Goal: Information Seeking & Learning: Learn about a topic

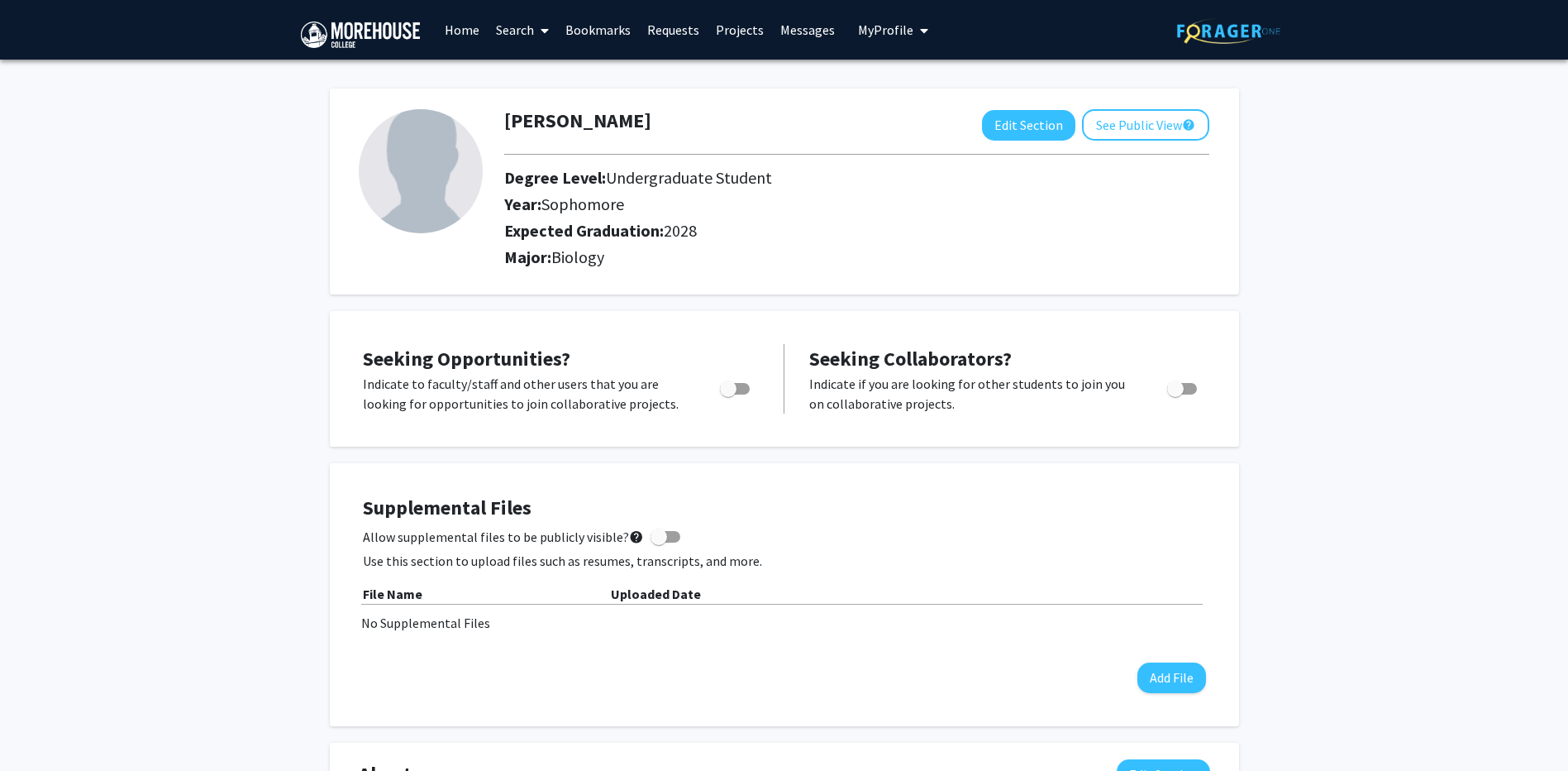
click at [535, 34] on span at bounding box center [541, 31] width 15 height 58
click at [758, 36] on link "Projects" at bounding box center [739, 30] width 64 height 58
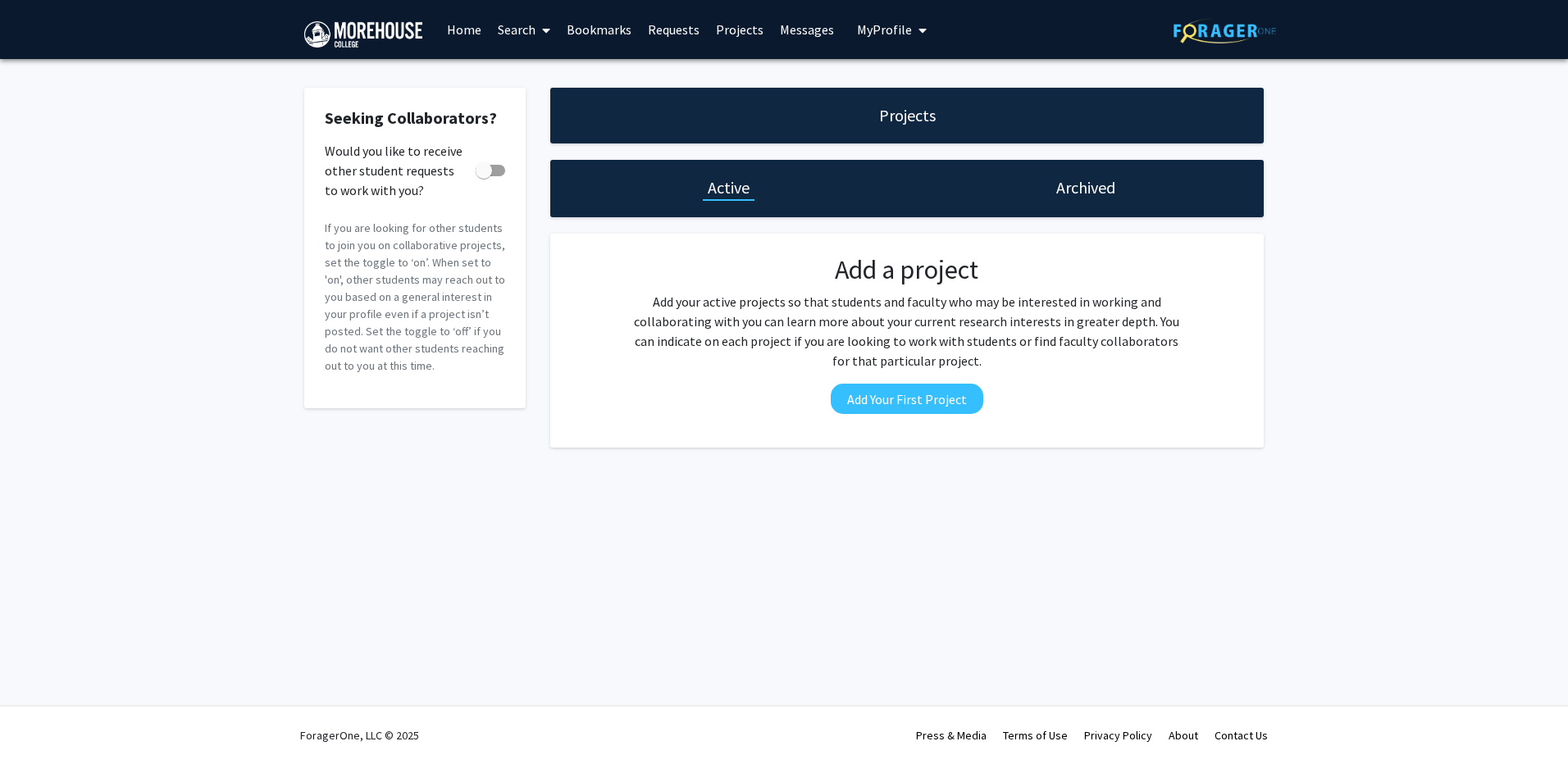
click at [672, 36] on link "Requests" at bounding box center [674, 30] width 68 height 58
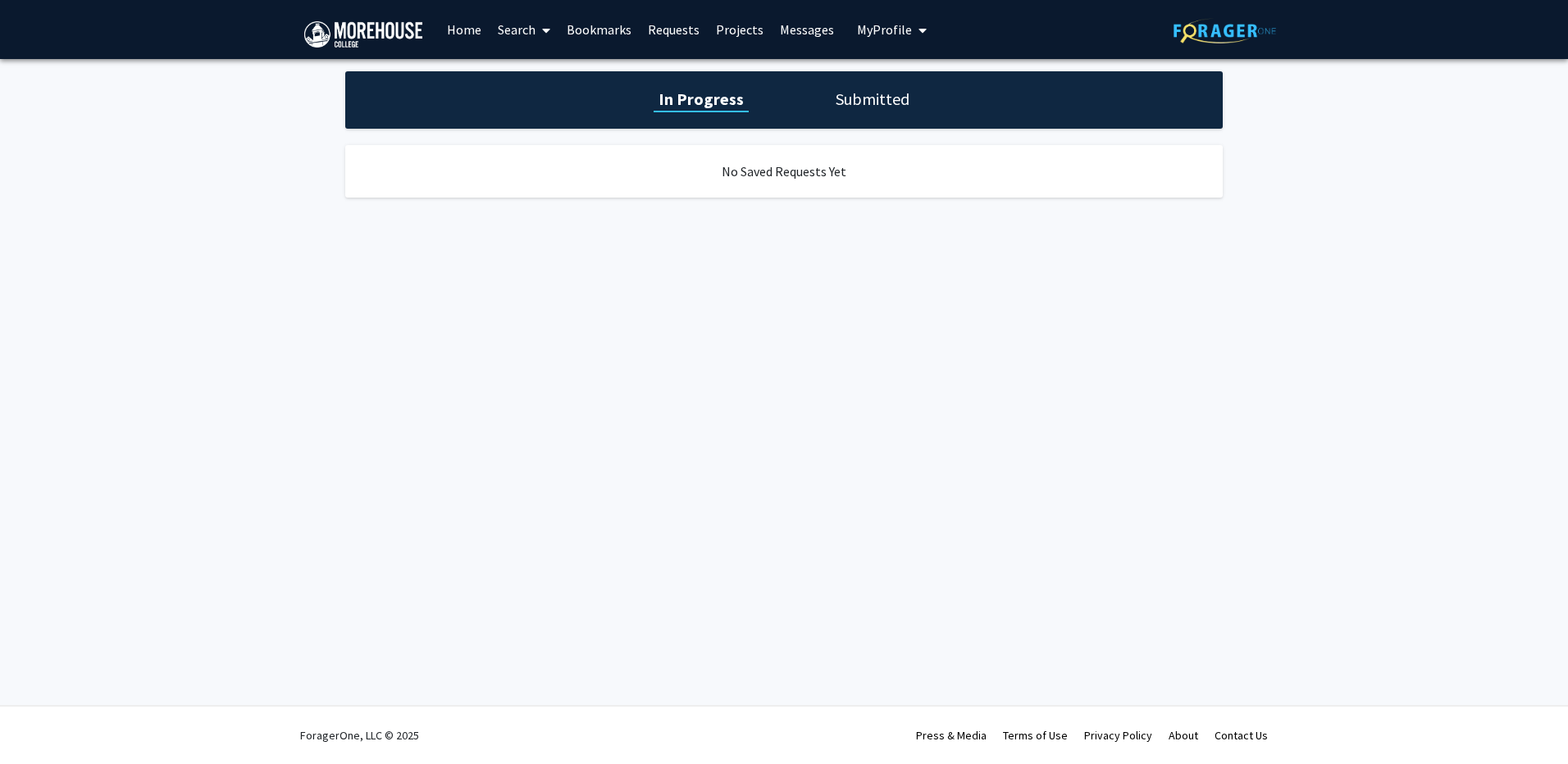
click at [837, 105] on h1 "Submitted" at bounding box center [873, 99] width 84 height 23
click at [731, 88] on div "In Progress Submitted" at bounding box center [784, 100] width 877 height 58
drag, startPoint x: 731, startPoint y: 88, endPoint x: 722, endPoint y: 96, distance: 12.0
click at [722, 96] on h1 "In Progress" at bounding box center [699, 99] width 88 height 23
click at [579, 31] on link "Bookmarks" at bounding box center [599, 30] width 81 height 58
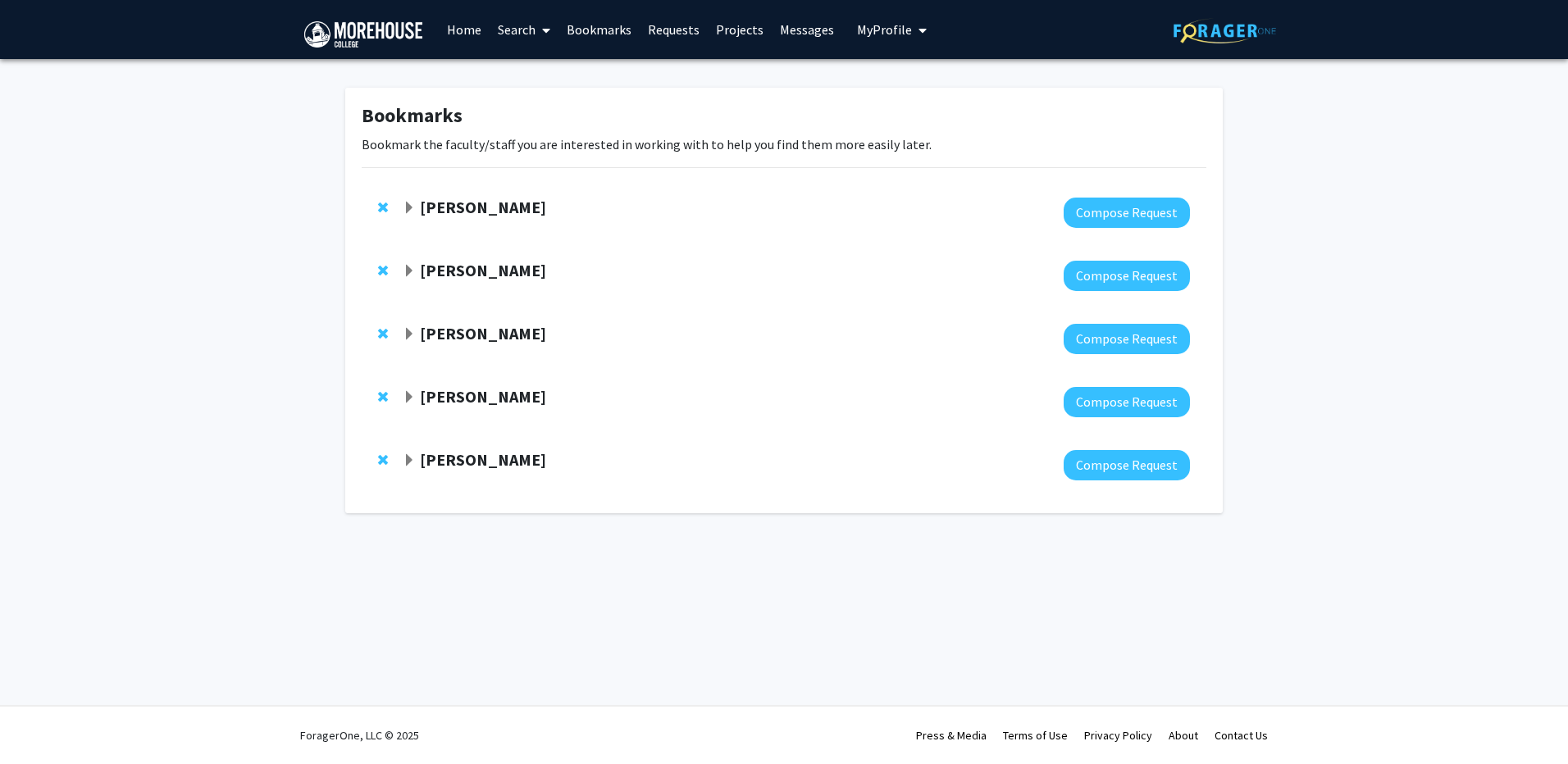
click at [536, 26] on span at bounding box center [543, 31] width 15 height 58
click at [531, 70] on span "Faculty/Staff" at bounding box center [550, 76] width 120 height 33
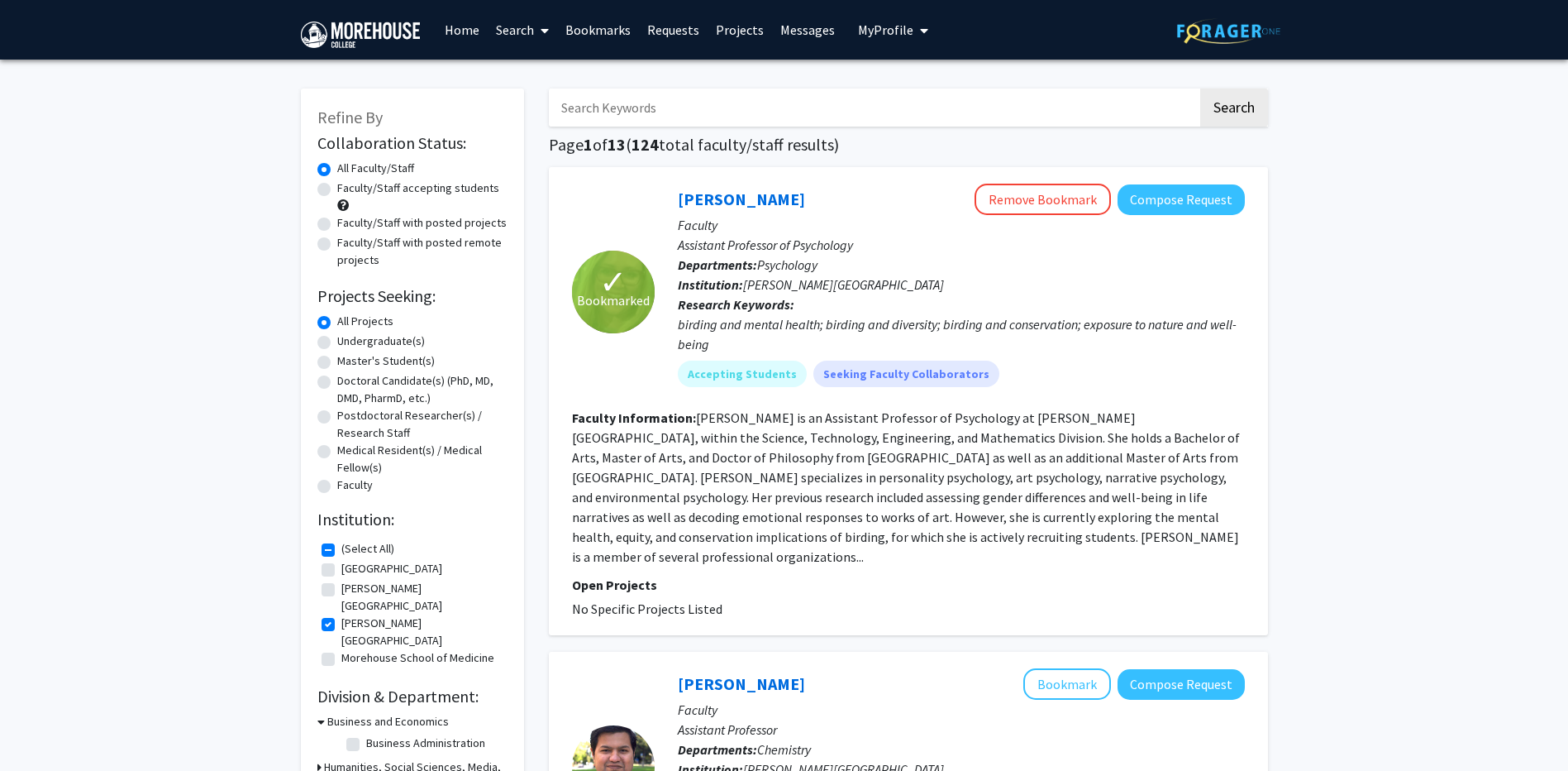
click at [341, 546] on label "(Select All)" at bounding box center [368, 549] width 53 height 18
click at [341, 546] on input "(Select All)" at bounding box center [347, 546] width 11 height 11
checkbox input "false"
click at [341, 546] on label "(Select All)" at bounding box center [368, 549] width 53 height 18
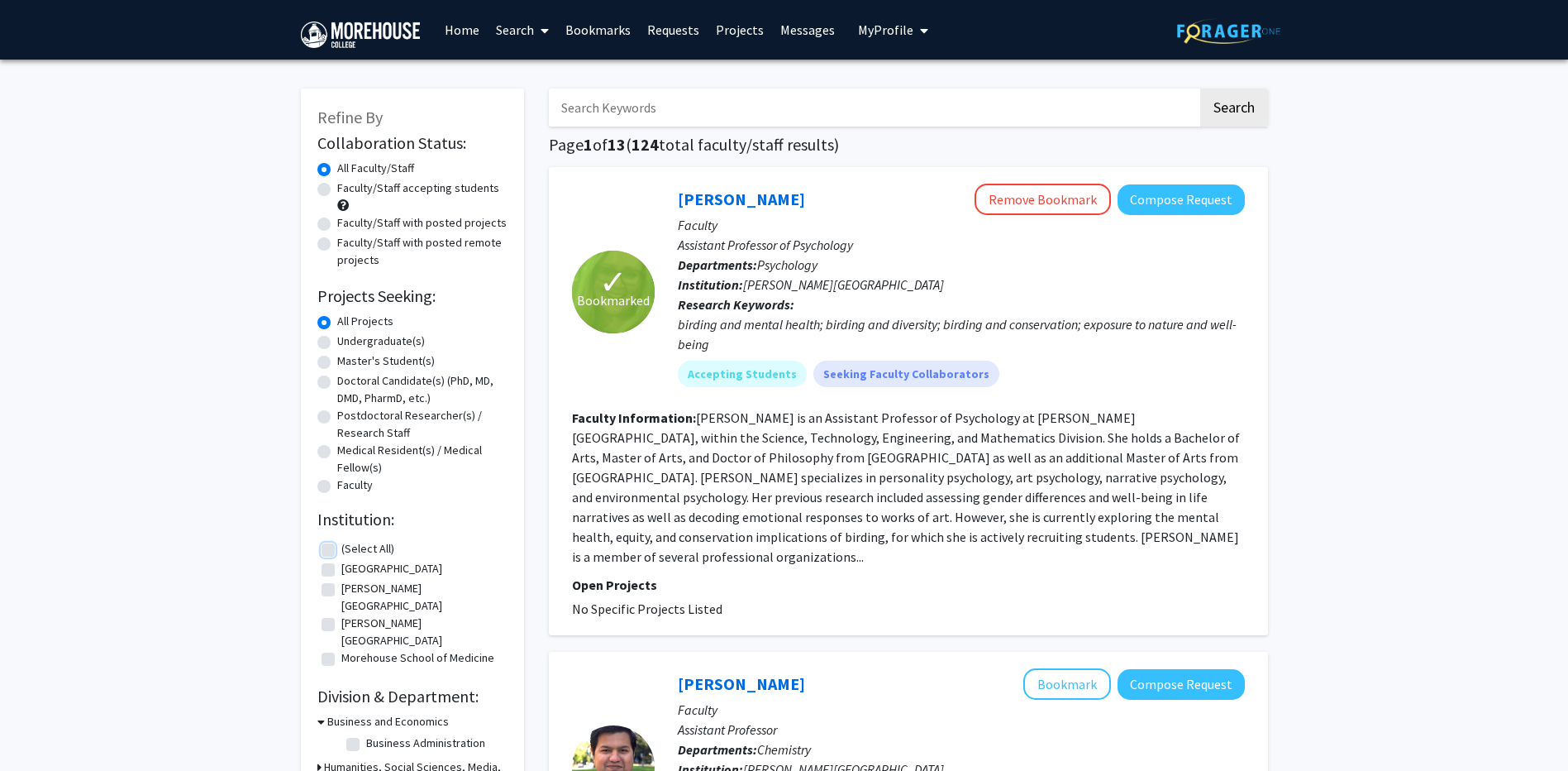
click at [341, 546] on input "(Select All)" at bounding box center [347, 546] width 11 height 11
checkbox input "true"
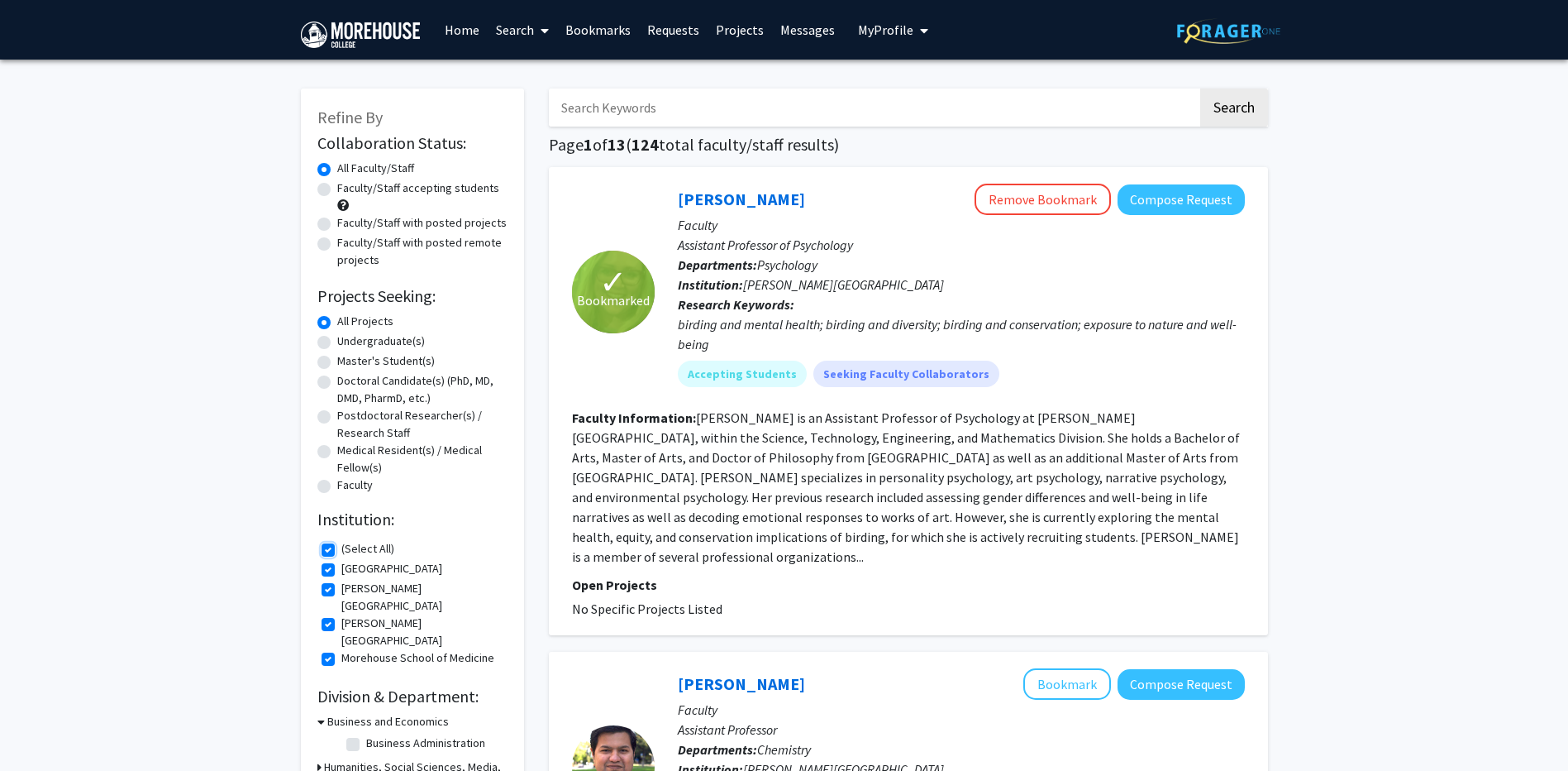
checkbox input "true"
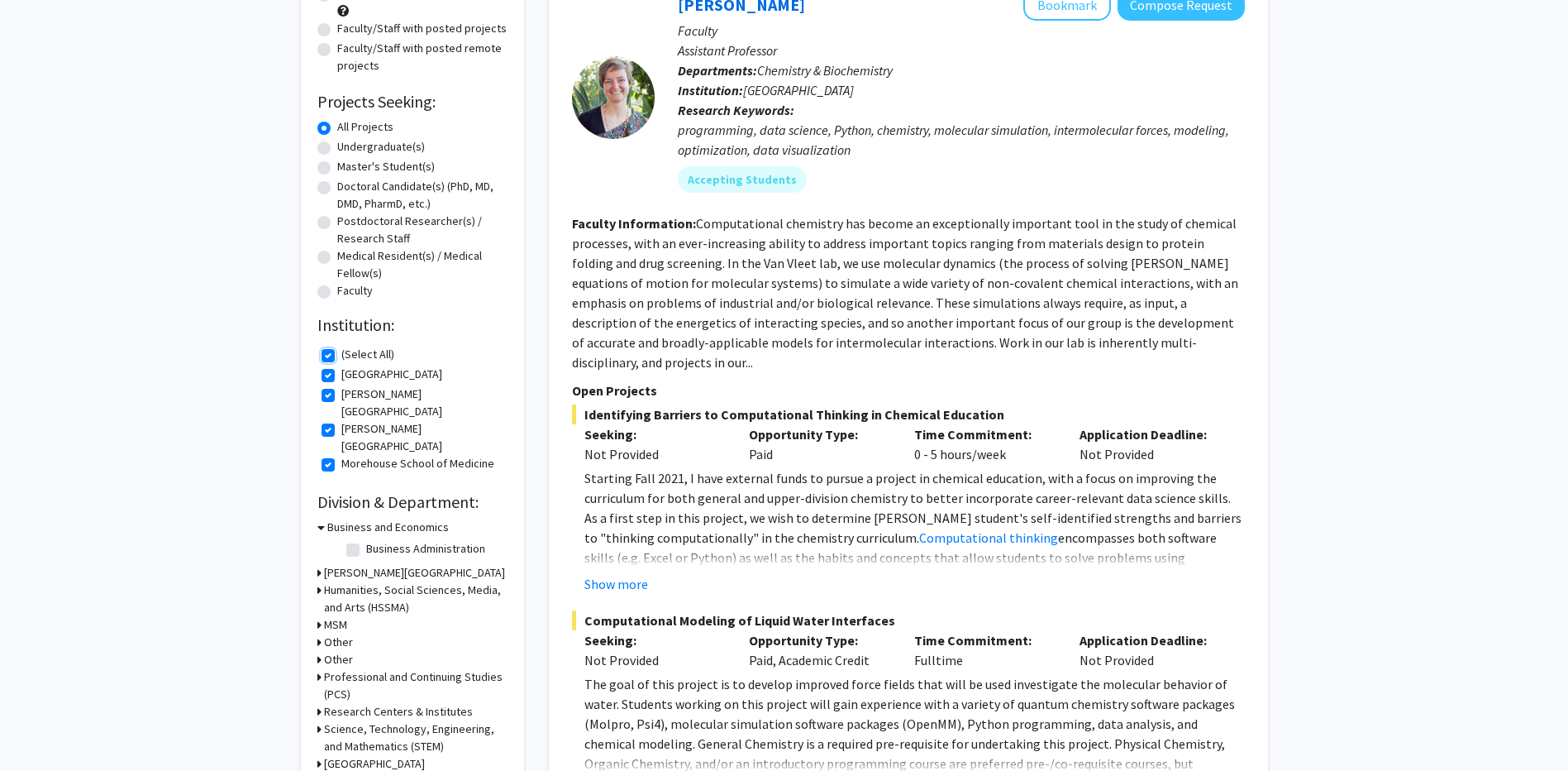
scroll to position [165, 0]
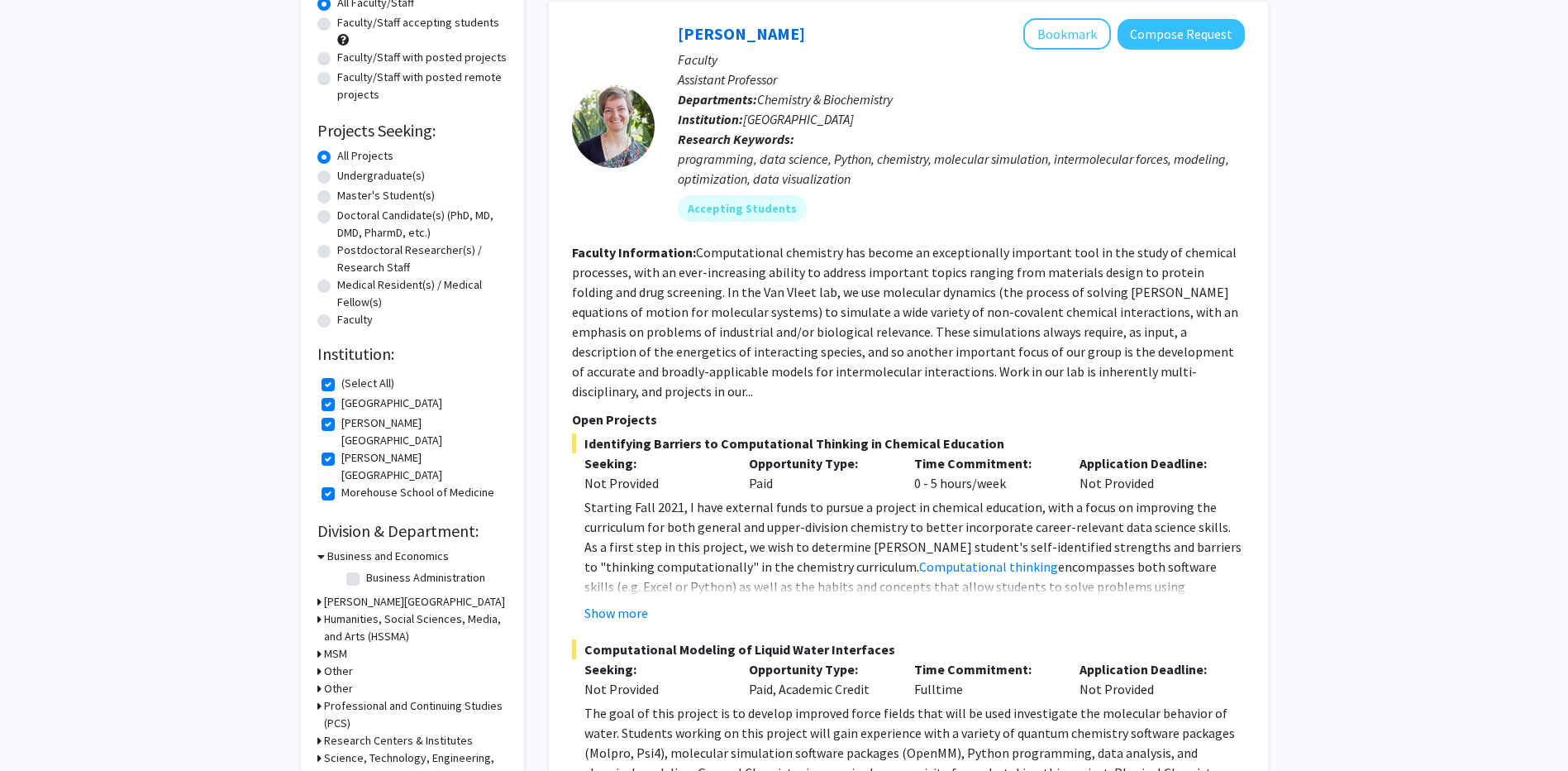
click at [404, 547] on h3 "Business and Economics" at bounding box center [388, 556] width 121 height 18
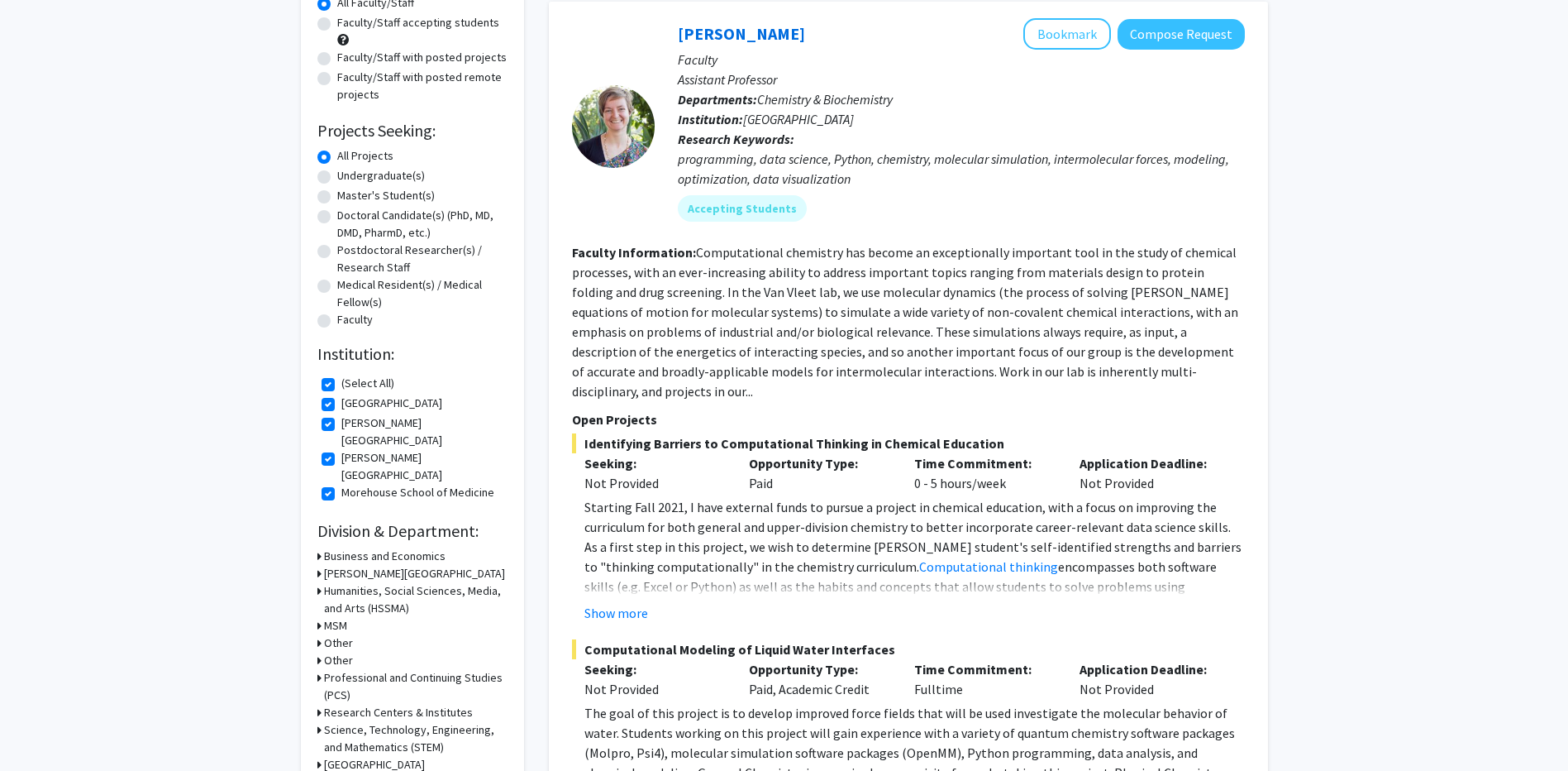
click at [381, 565] on h3 "[PERSON_NAME][GEOGRAPHIC_DATA]" at bounding box center [414, 574] width 181 height 18
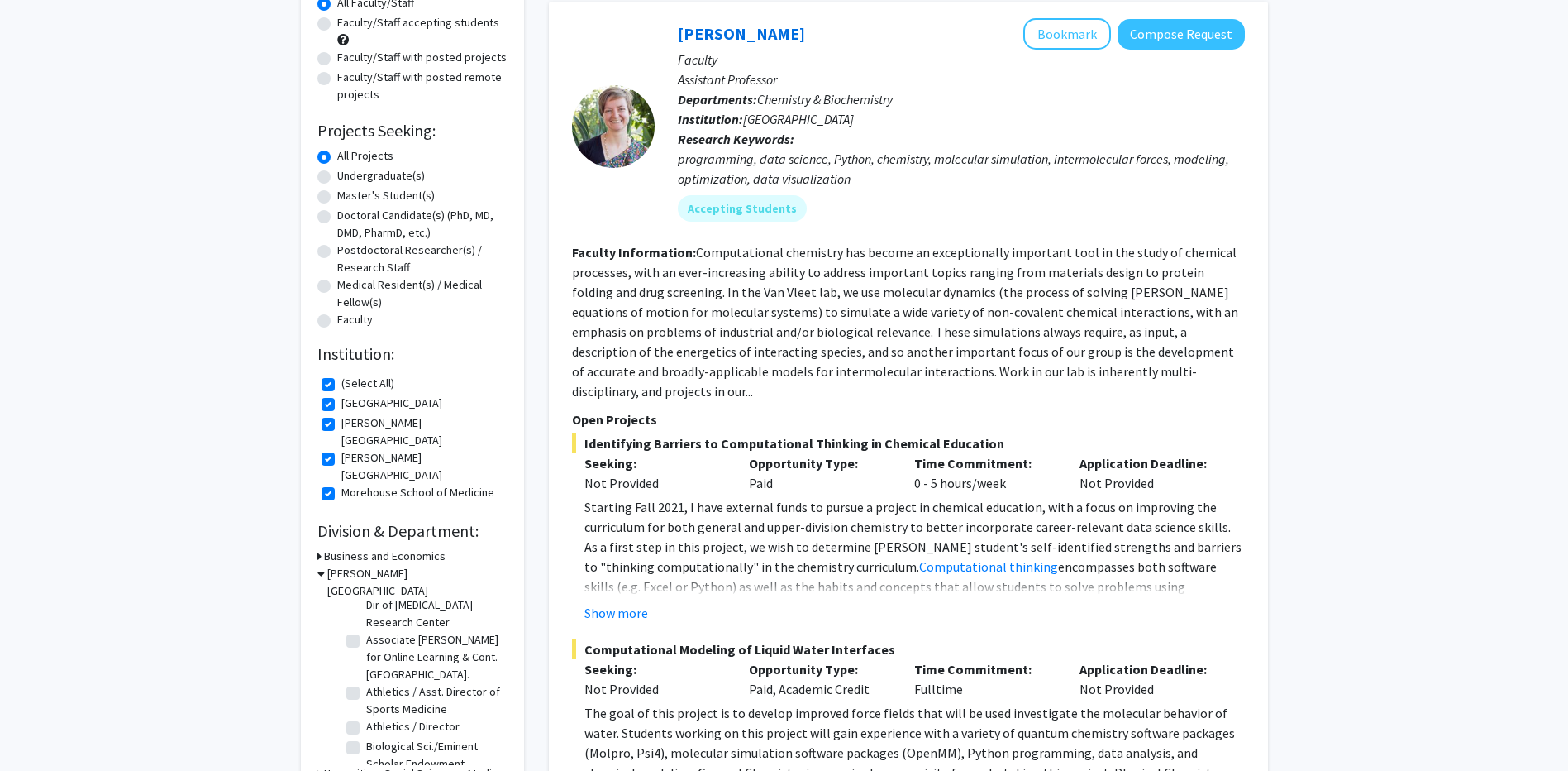
scroll to position [414, 0]
click at [366, 709] on label "Biological Sci./Eminent Scholar Endowment" at bounding box center [435, 725] width 137 height 34
click at [366, 709] on input "Biological Sci./Eminent Scholar Endowment" at bounding box center [371, 714] width 11 height 11
checkbox input "true"
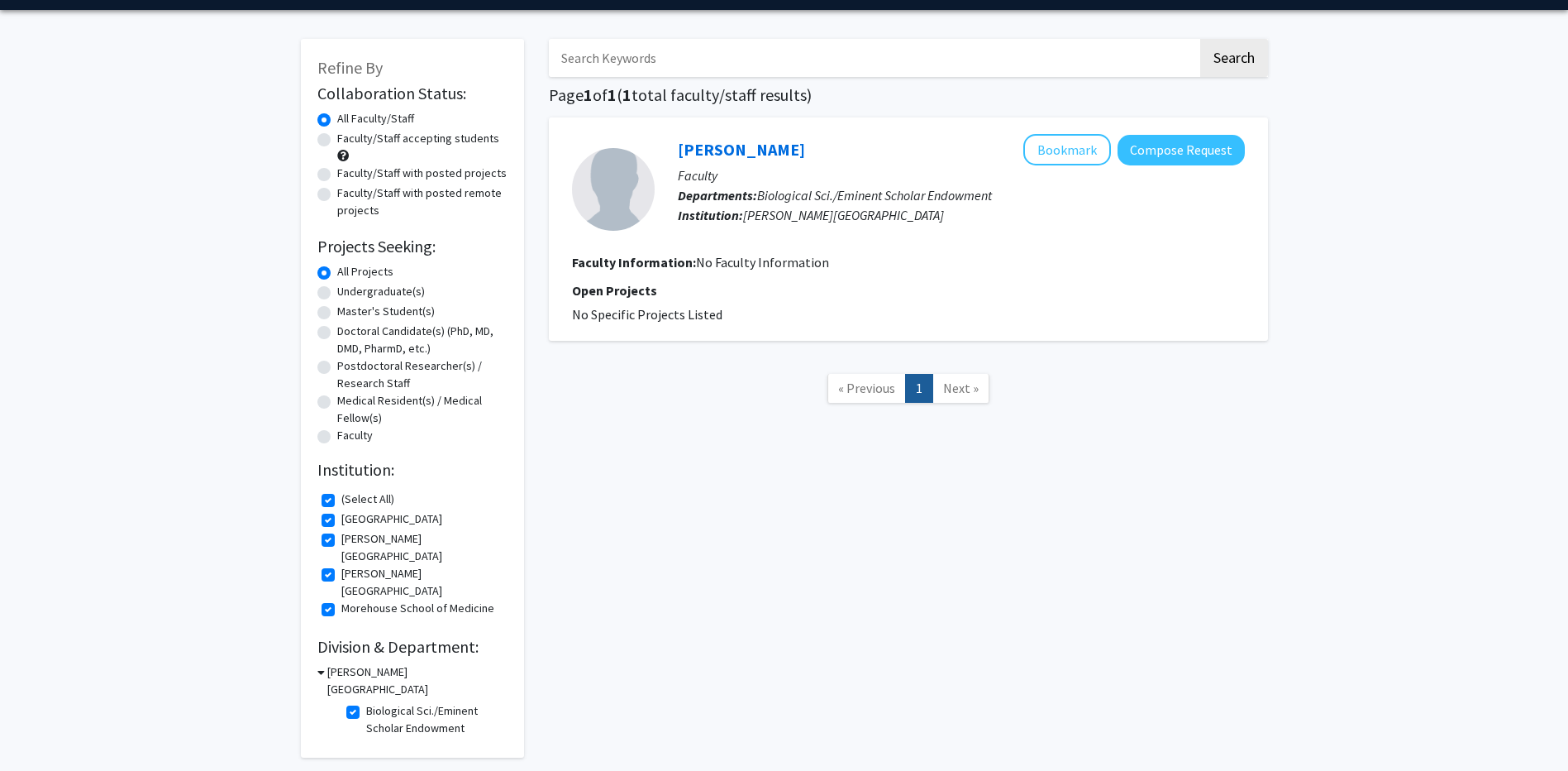
scroll to position [76, 0]
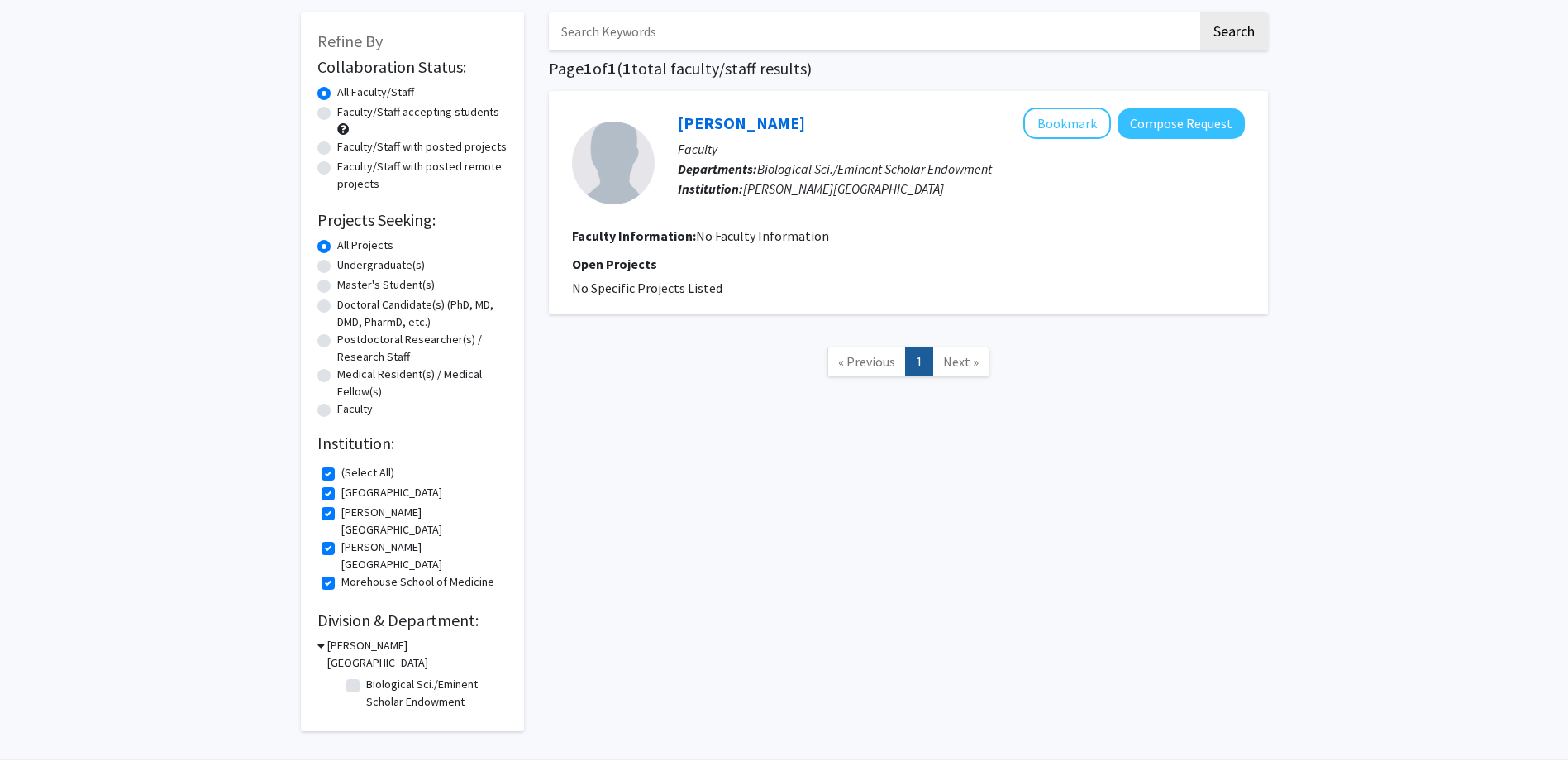
checkbox input "false"
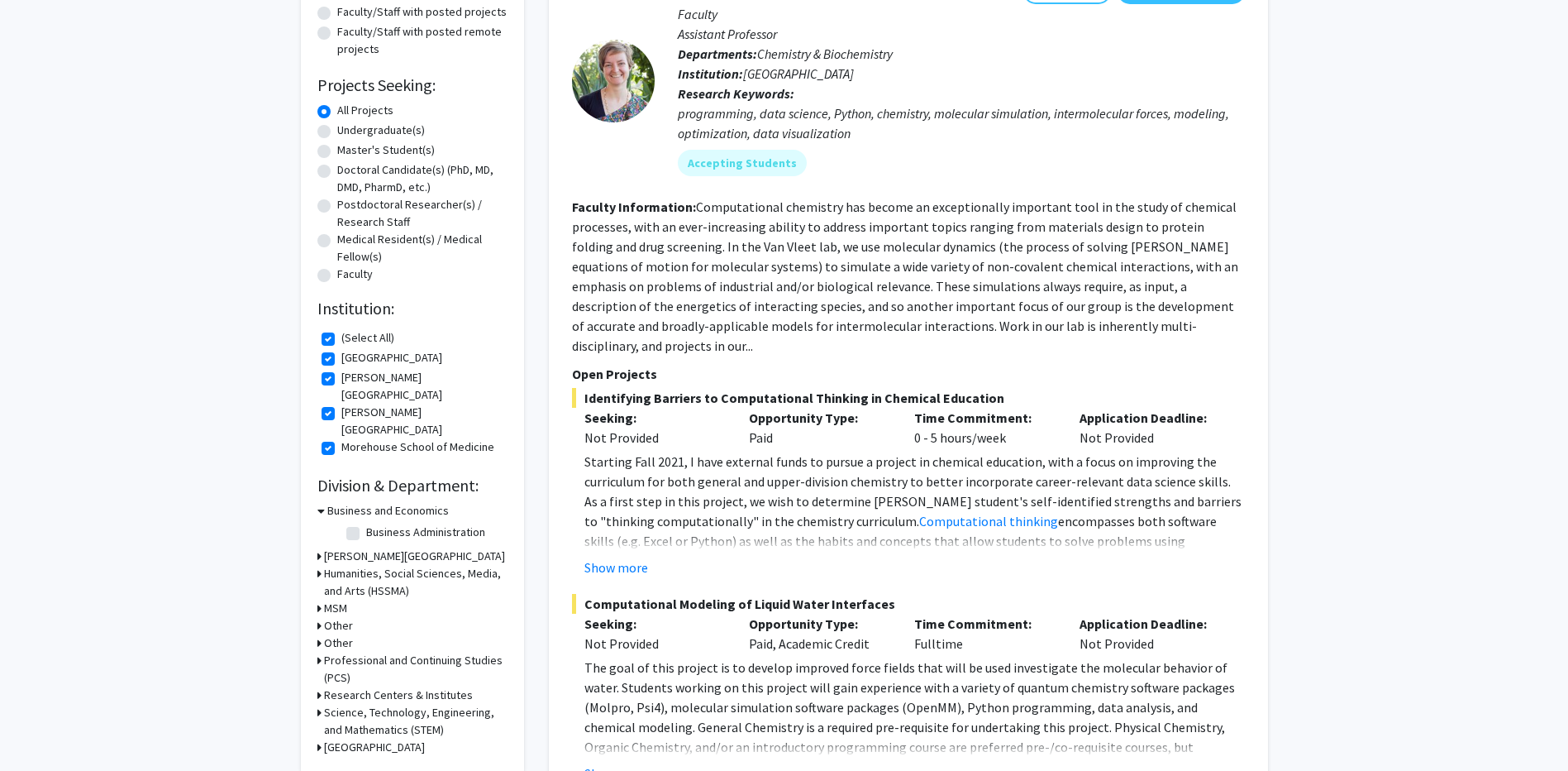
scroll to position [324, 0]
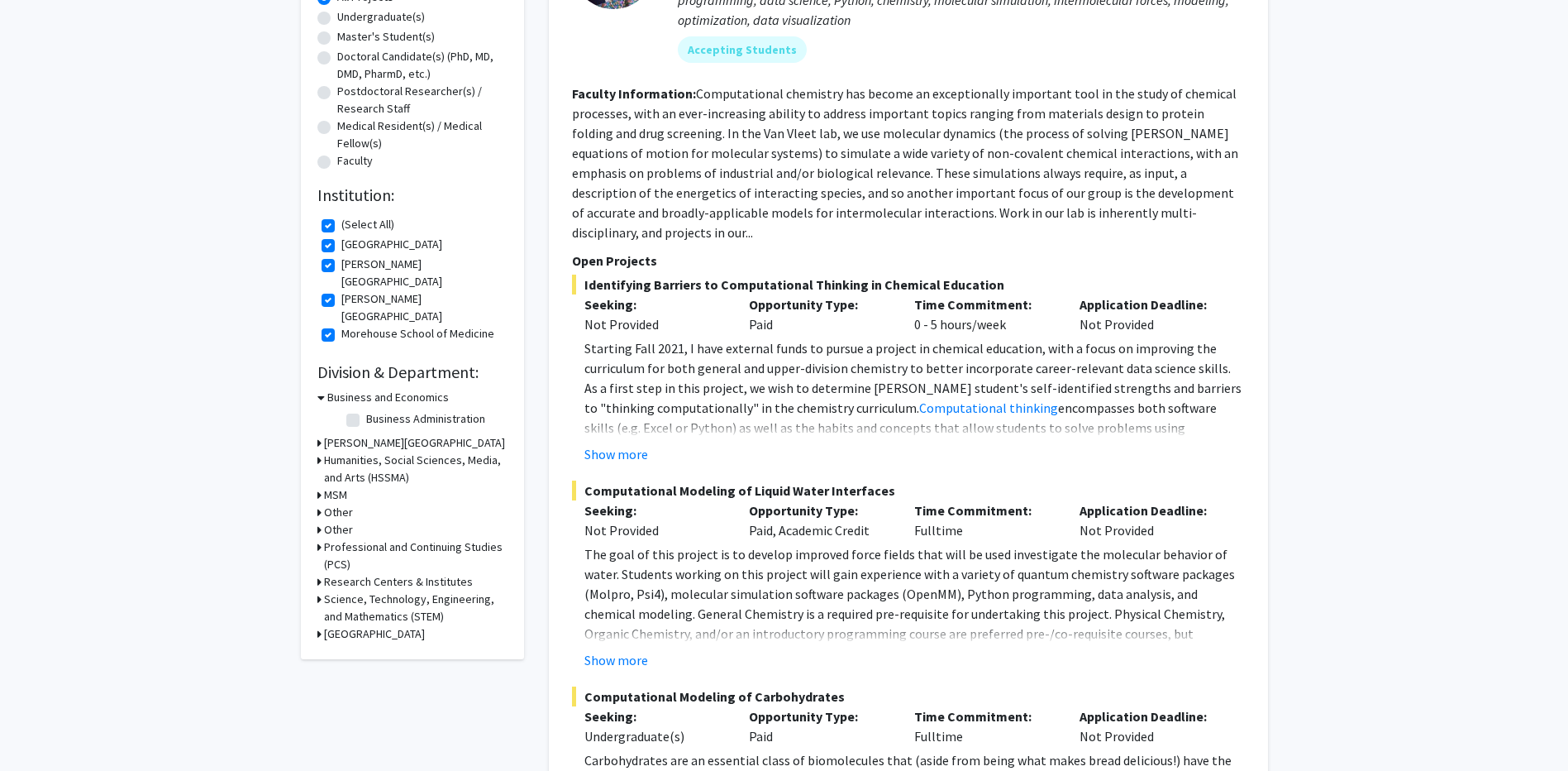
click at [357, 625] on h3 "[GEOGRAPHIC_DATA]" at bounding box center [374, 634] width 101 height 18
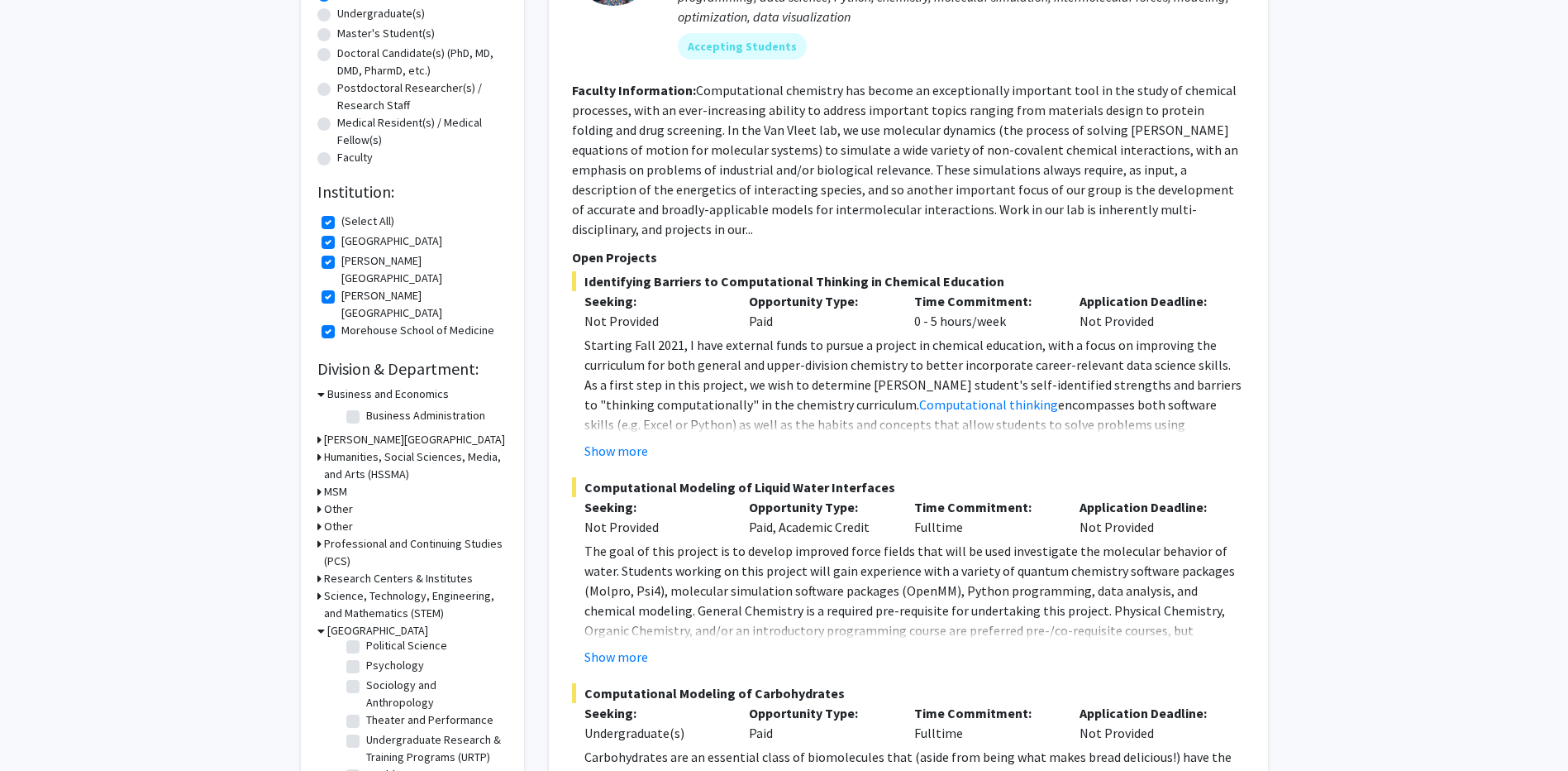
scroll to position [241, 0]
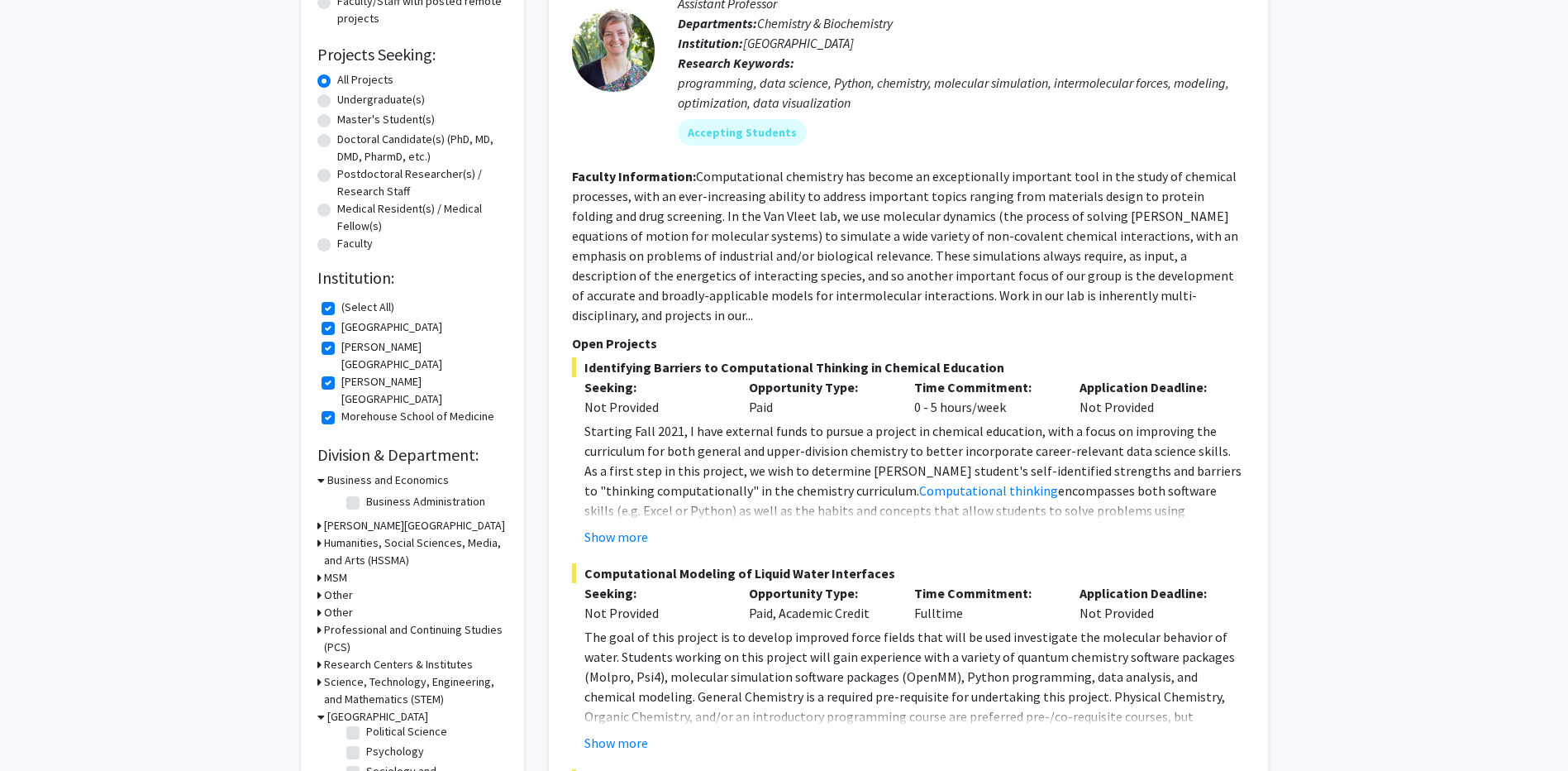
click at [351, 673] on h3 "Science, Technology, Engineering, and Mathematics (STEM)" at bounding box center [415, 690] width 184 height 34
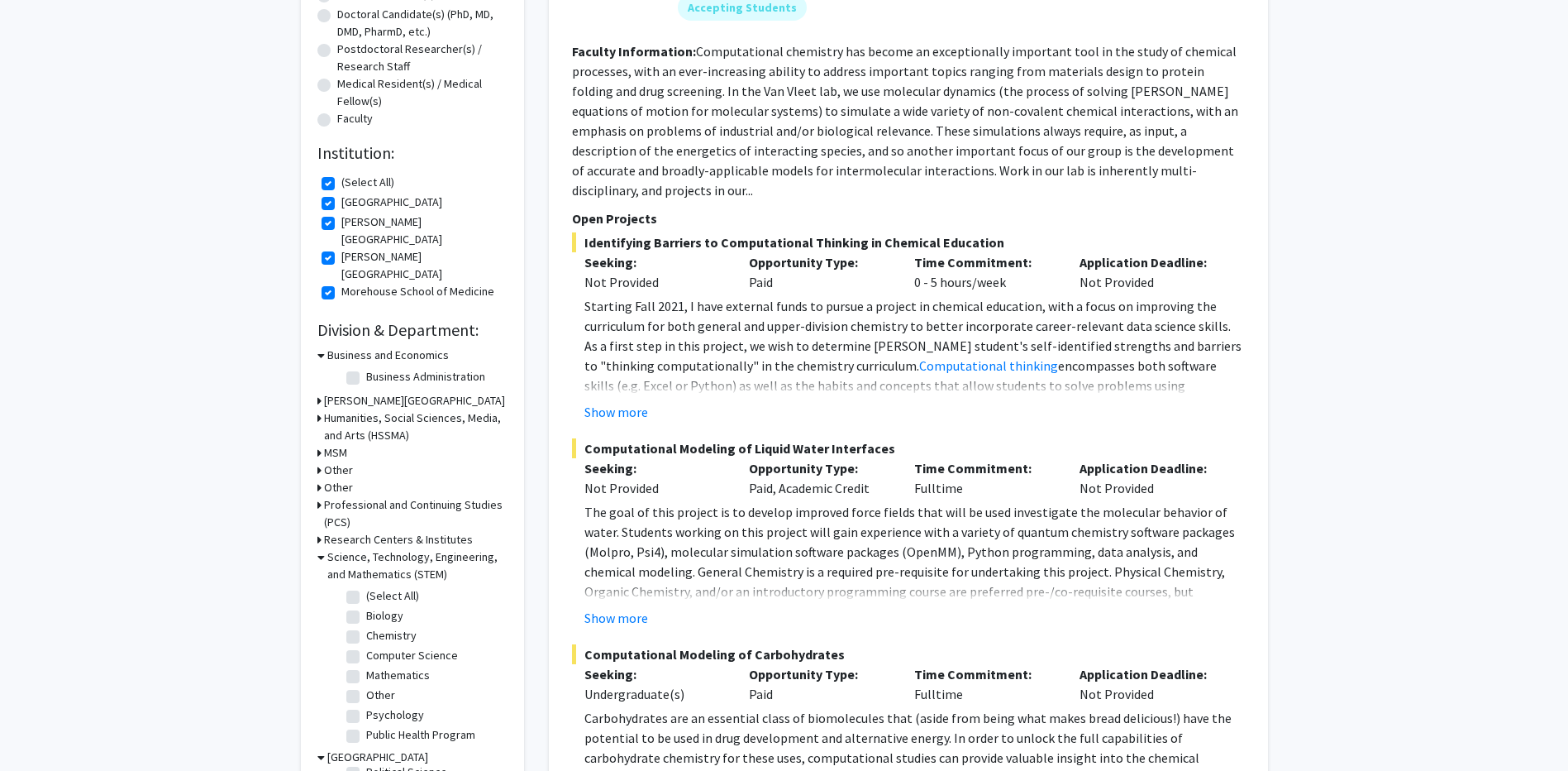
scroll to position [407, 0]
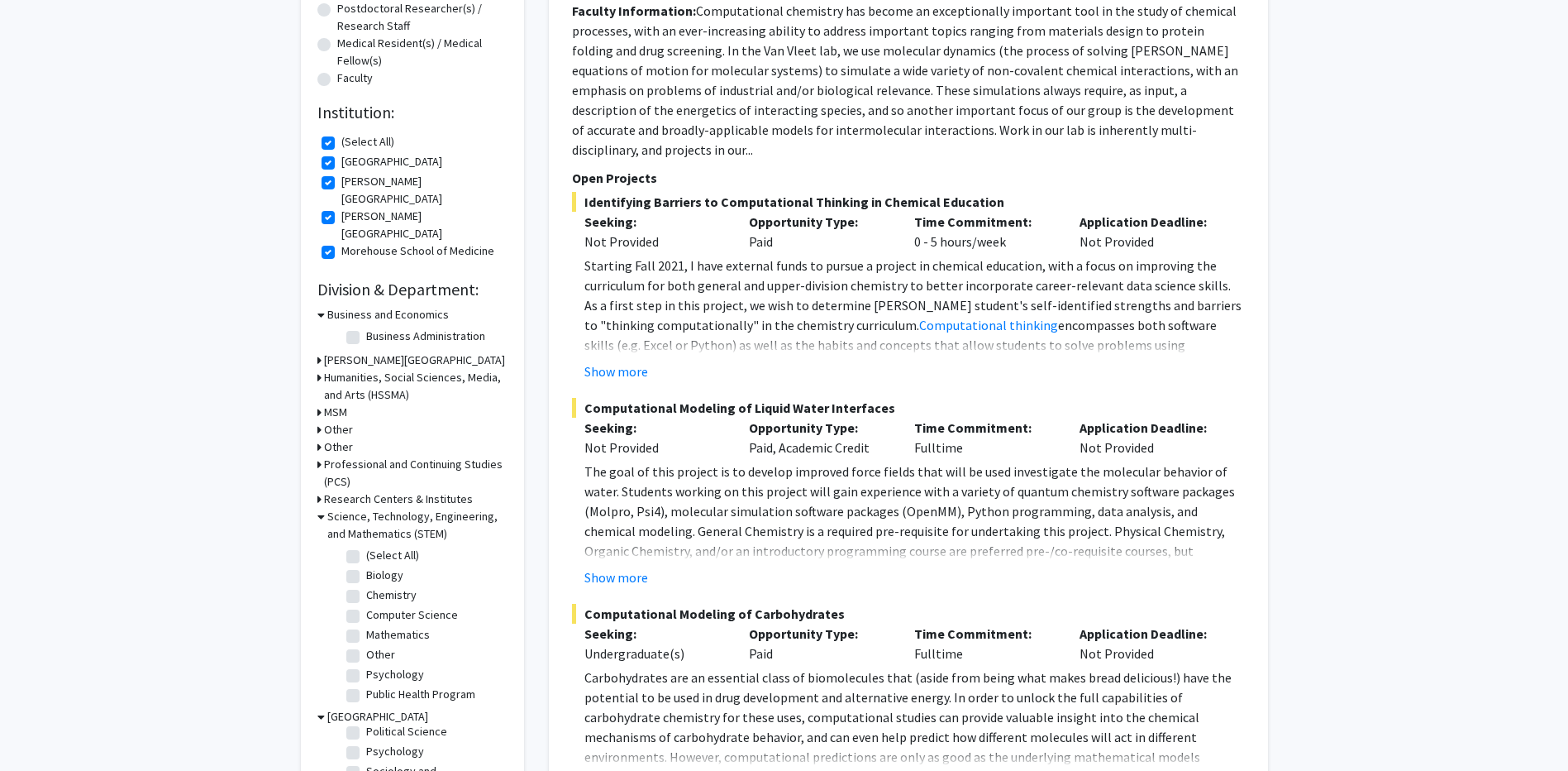
click at [354, 708] on h3 "[GEOGRAPHIC_DATA]" at bounding box center [377, 716] width 101 height 18
click at [366, 686] on label "Public Health Program" at bounding box center [421, 694] width 109 height 18
click at [366, 686] on input "Public Health Program" at bounding box center [371, 691] width 11 height 11
checkbox input "true"
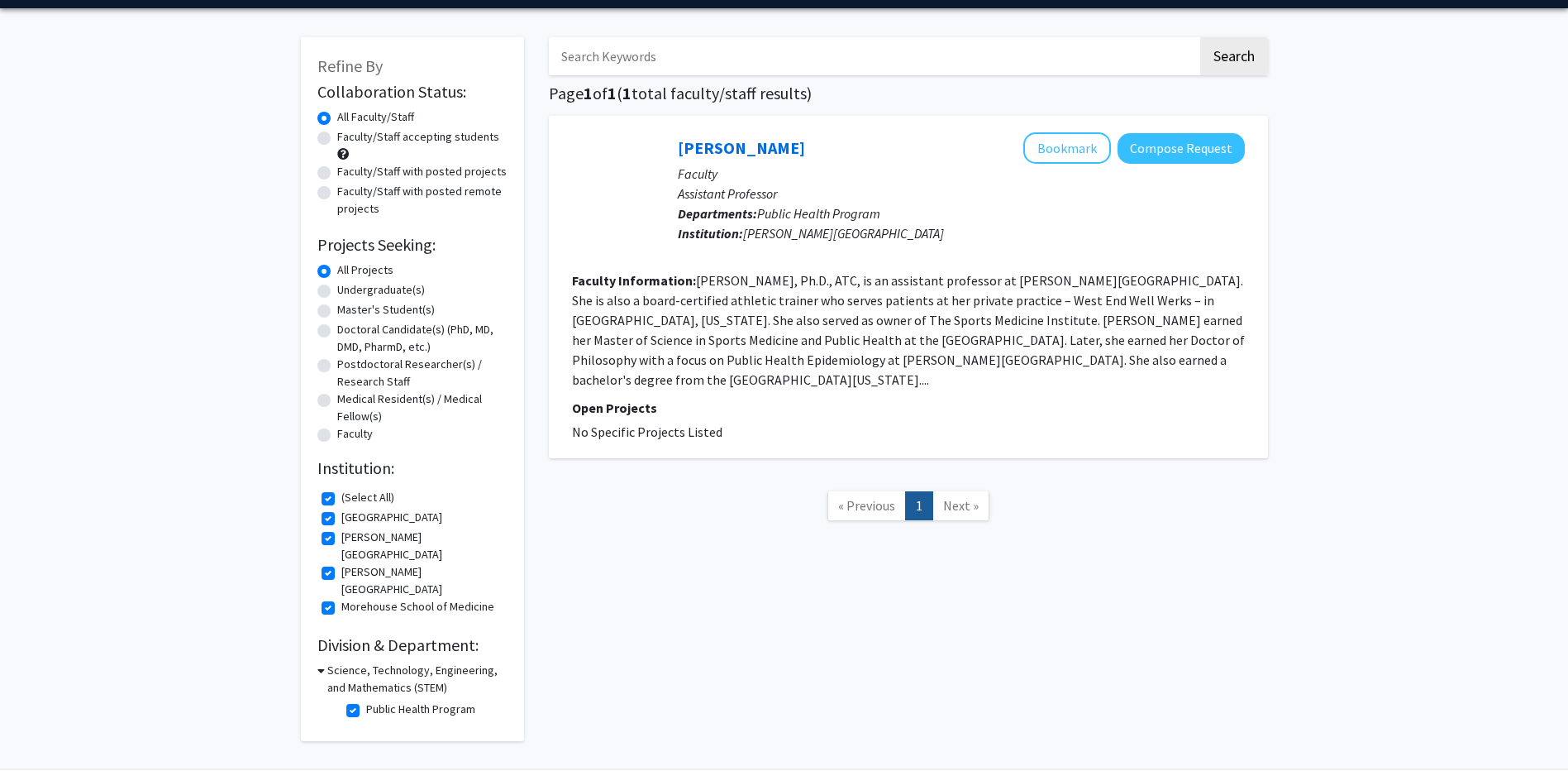
scroll to position [78, 0]
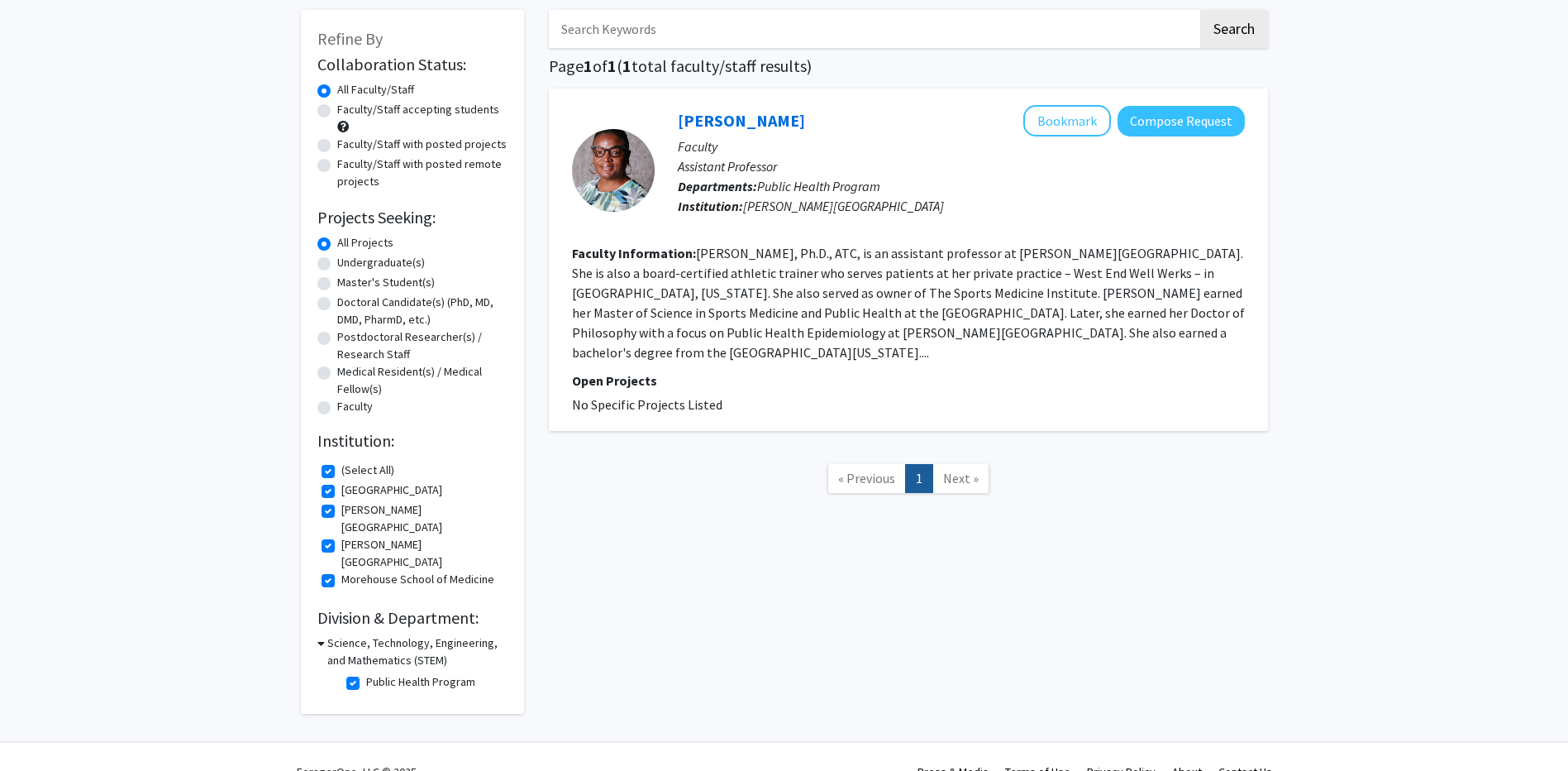
click at [366, 673] on label "Public Health Program" at bounding box center [421, 682] width 109 height 18
click at [366, 673] on input "Public Health Program" at bounding box center [371, 679] width 11 height 11
checkbox input "false"
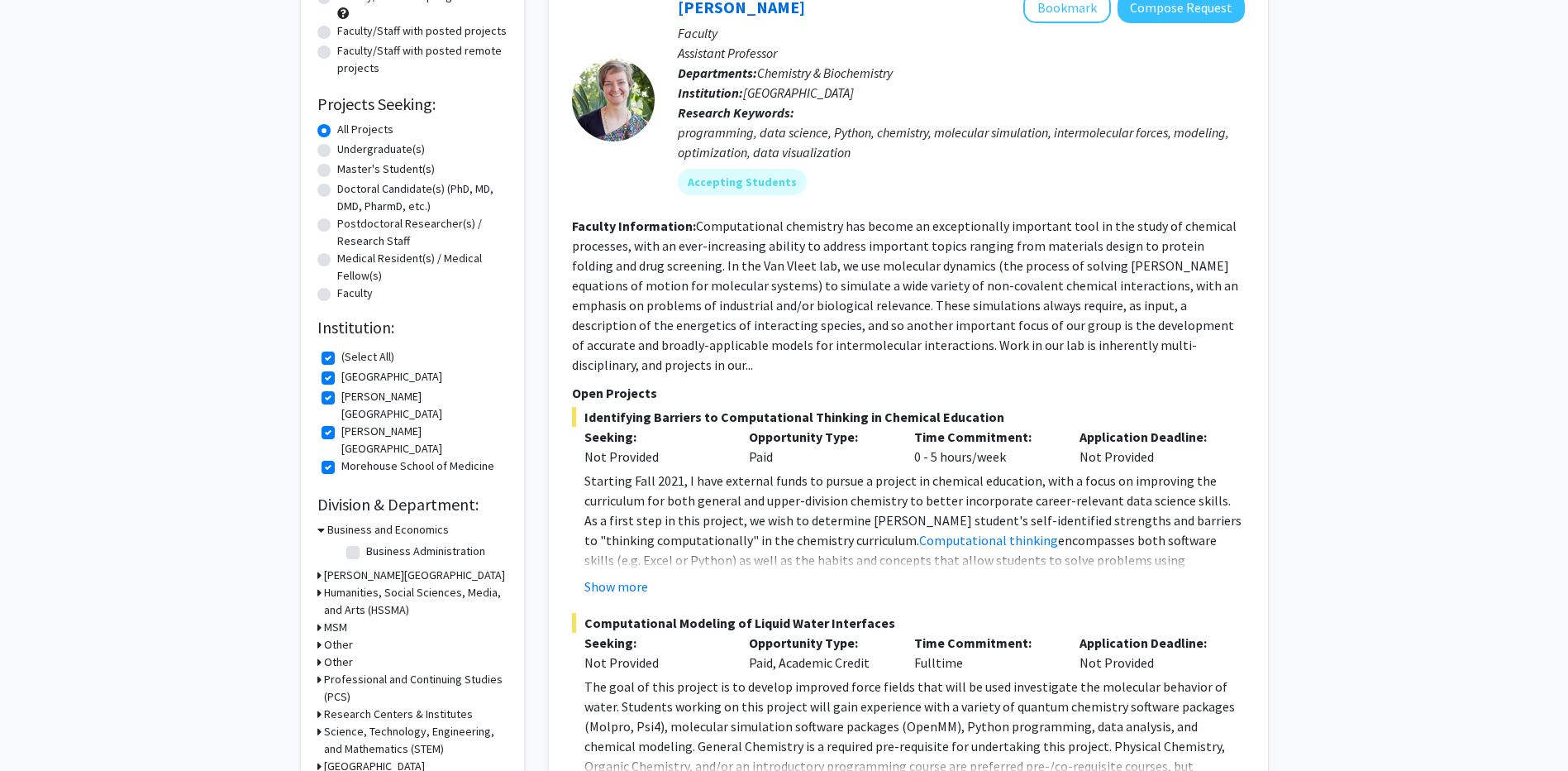
scroll to position [331, 0]
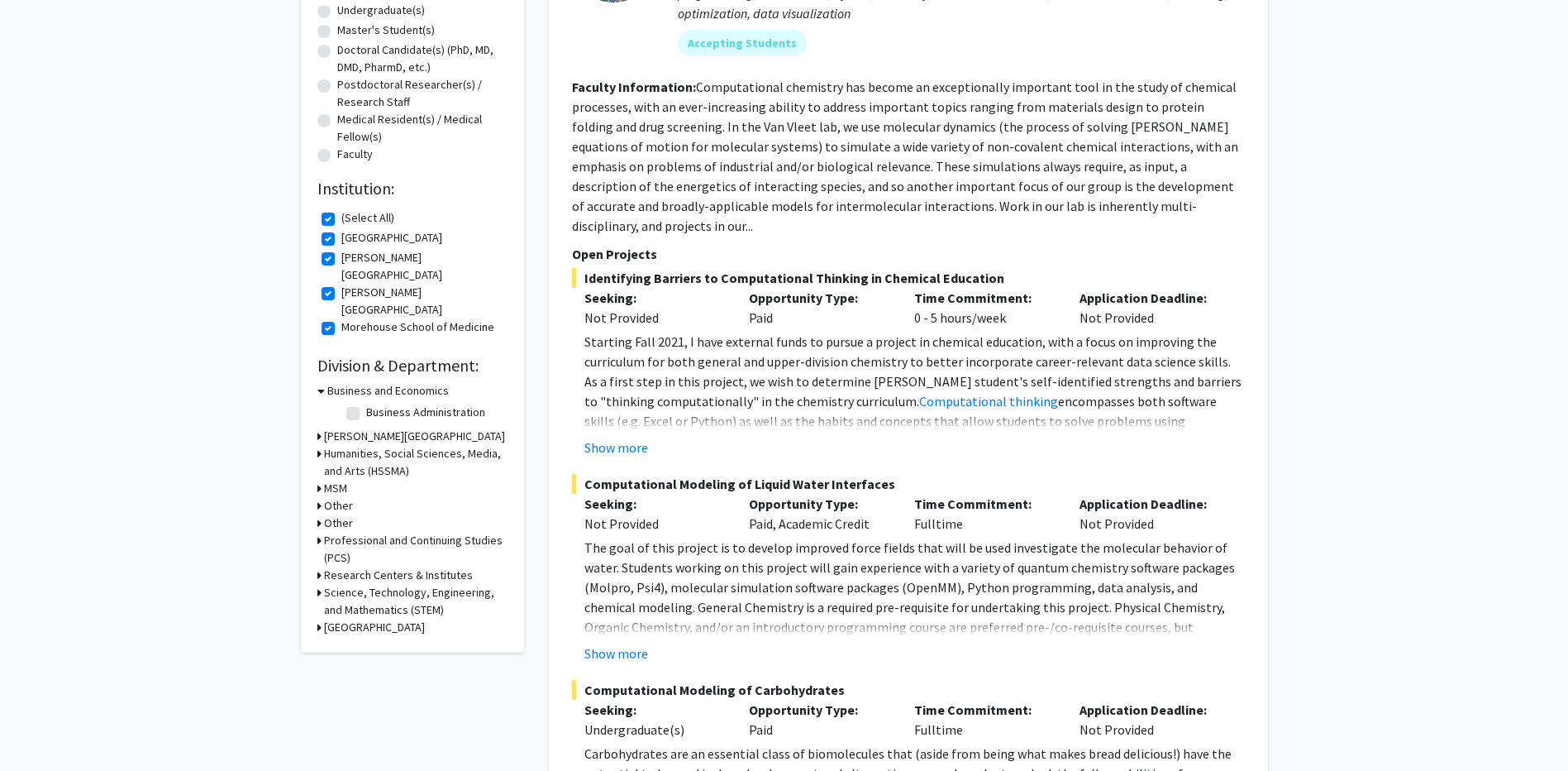
click at [326, 584] on h3 "Science, Technology, Engineering, and Mathematics (STEM)" at bounding box center [415, 600] width 184 height 34
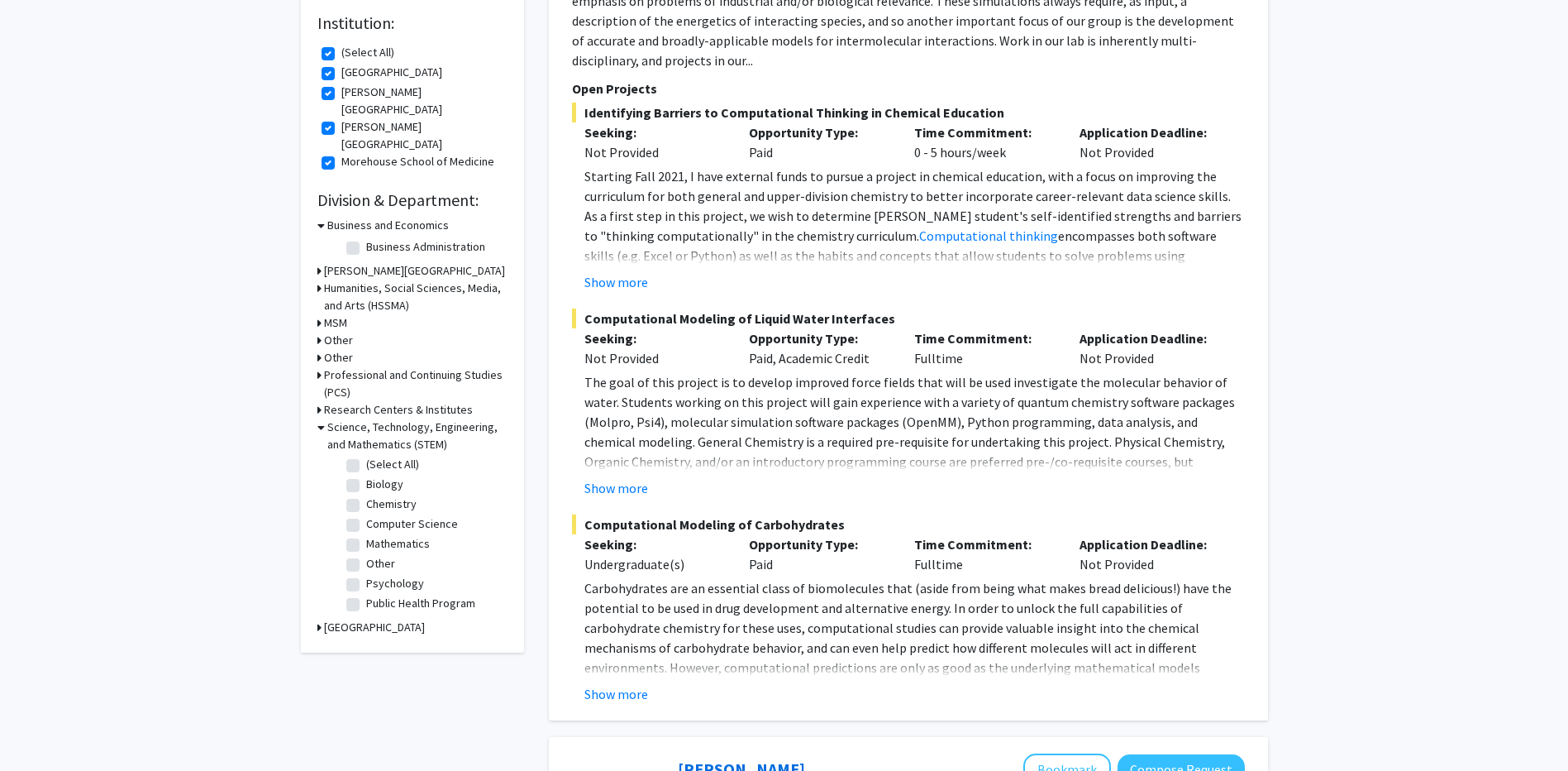
scroll to position [0, 0]
click at [366, 477] on label "Biology" at bounding box center [385, 486] width 37 height 18
click at [366, 477] on input "Biology" at bounding box center [371, 482] width 11 height 11
checkbox input "true"
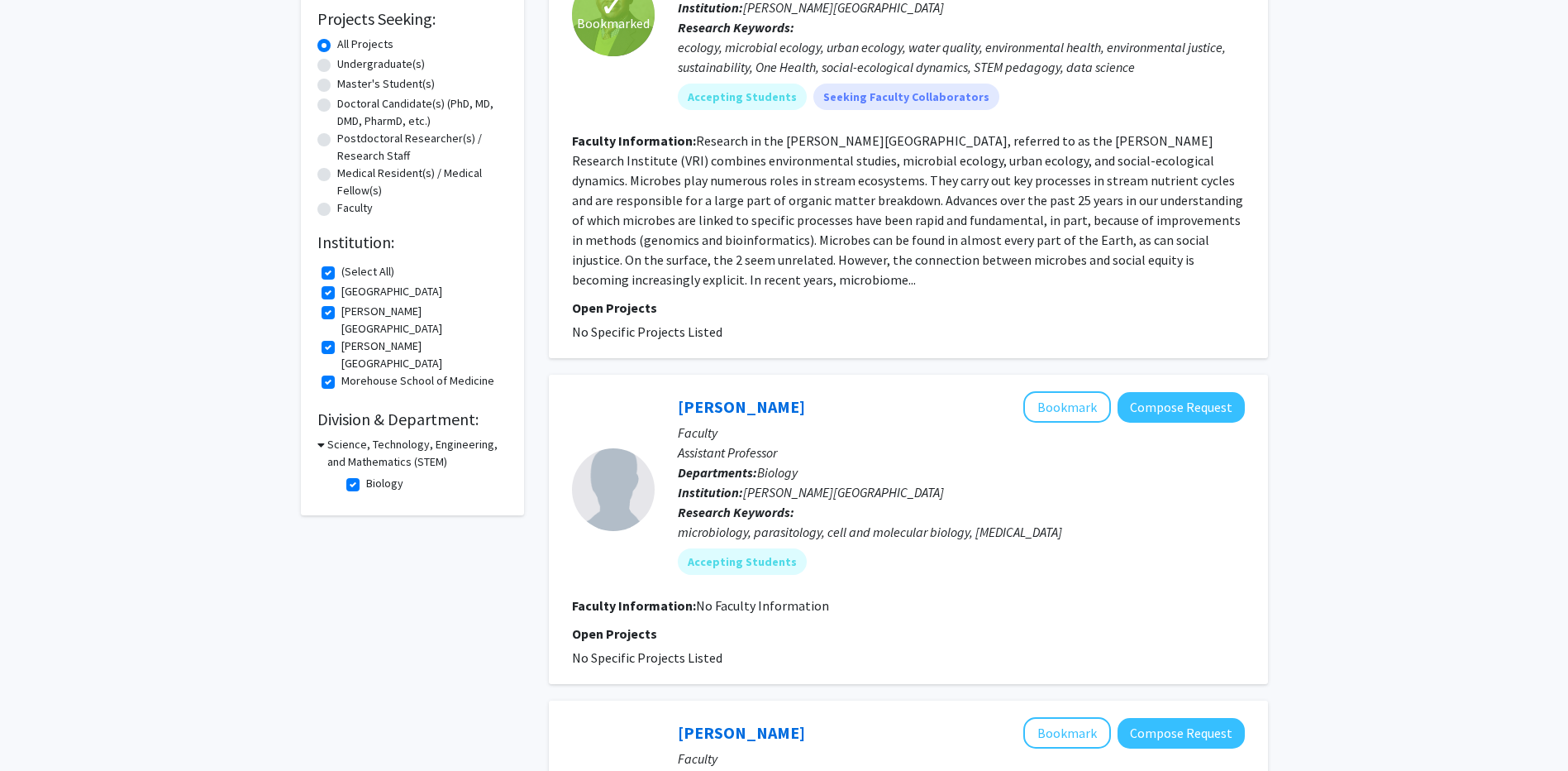
scroll to position [248, 0]
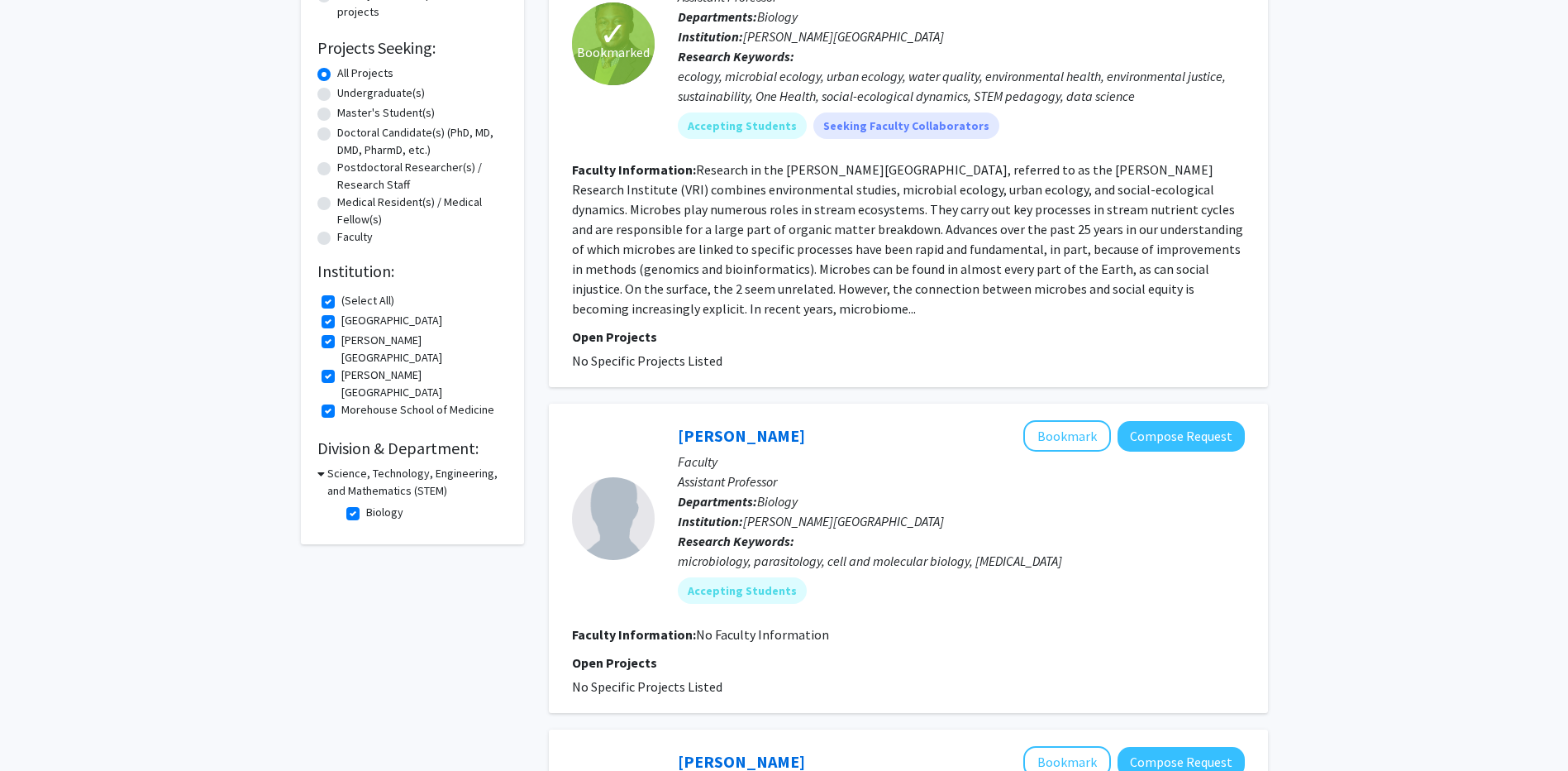
click at [366, 503] on label "Biology" at bounding box center [385, 512] width 37 height 18
click at [366, 503] on input "Biology" at bounding box center [371, 509] width 11 height 11
checkbox input "false"
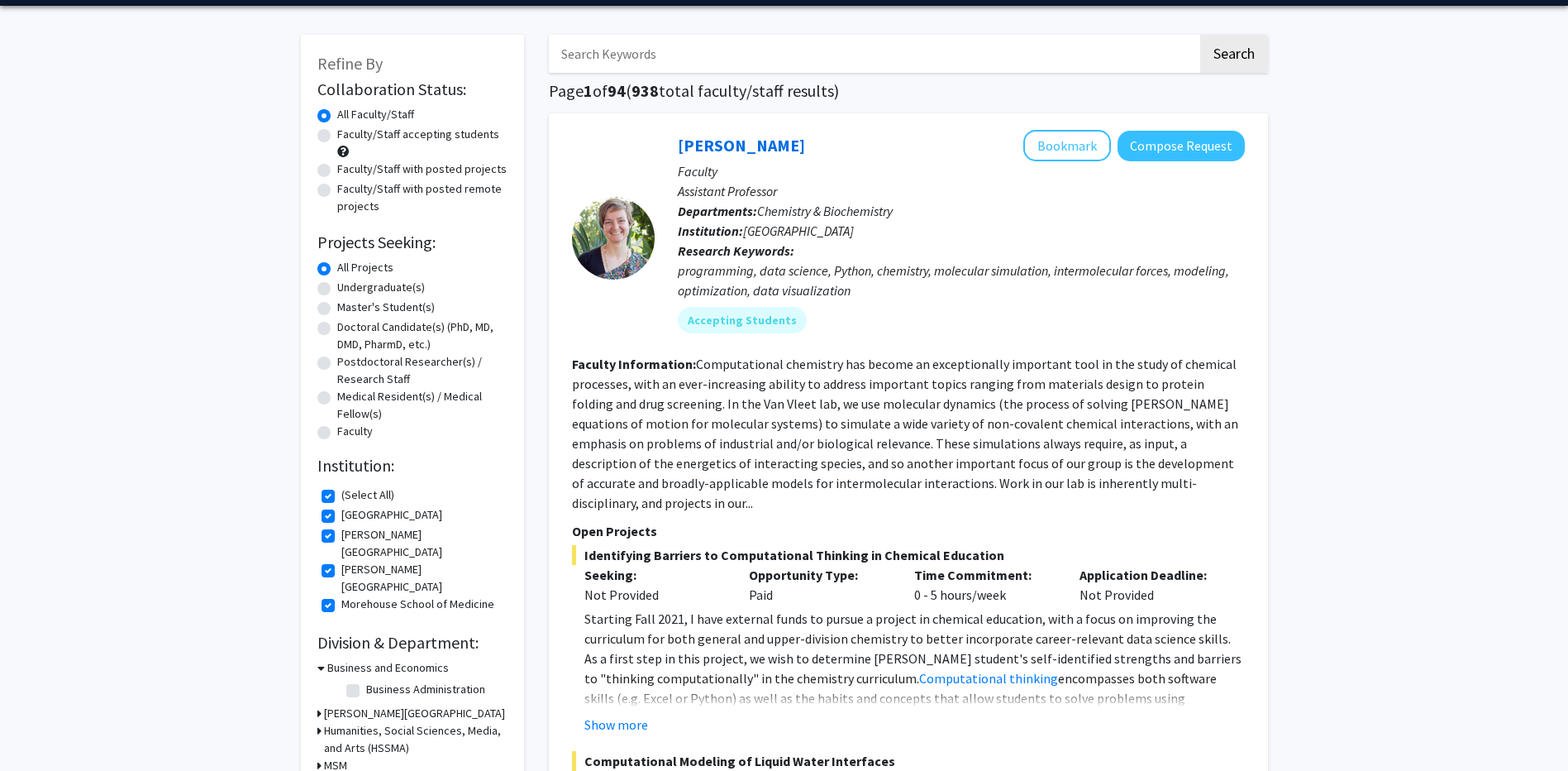
scroll to position [165, 0]
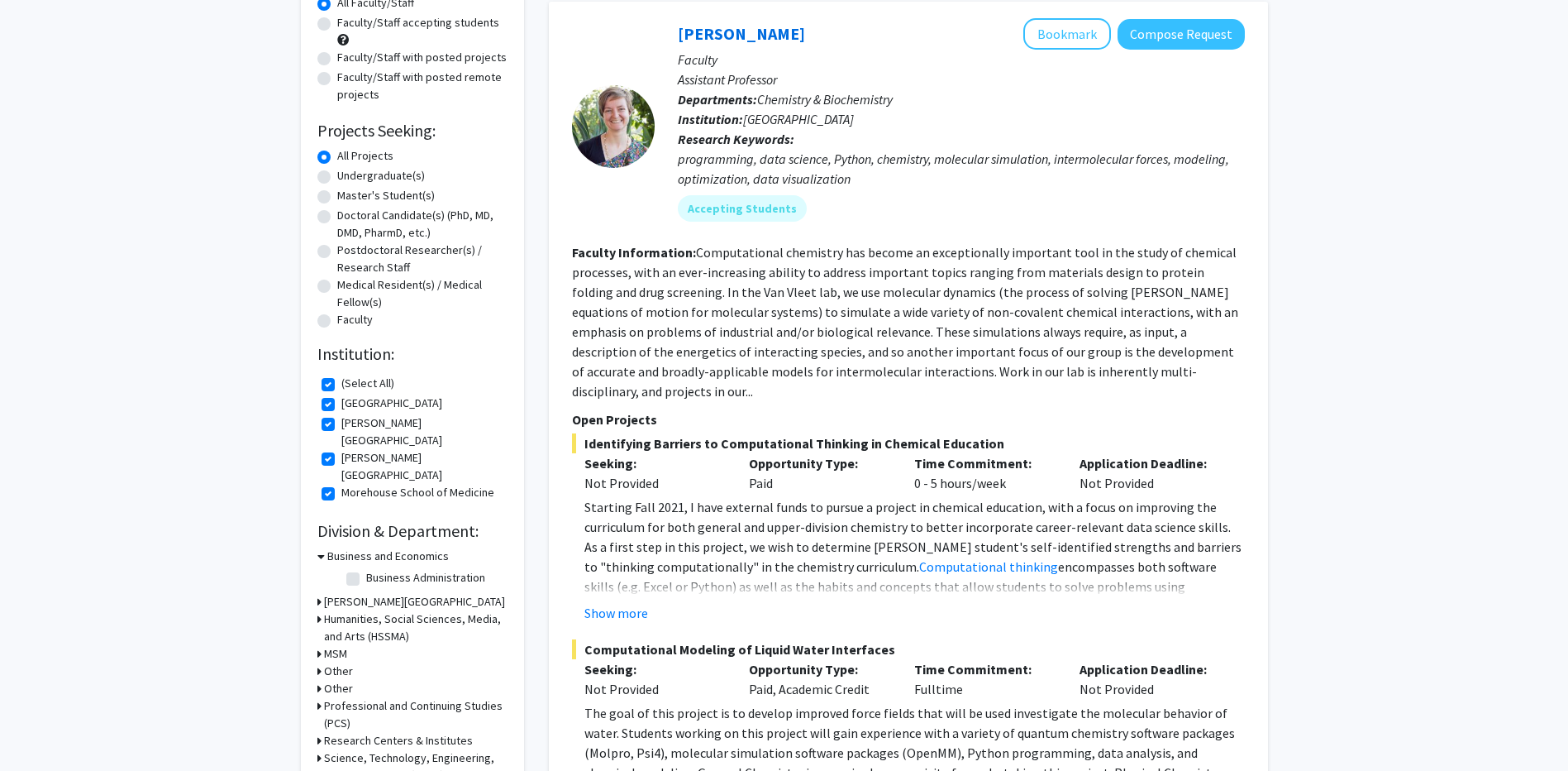
click at [319, 679] on icon at bounding box center [319, 688] width 4 height 18
click at [316, 642] on div "Refine By Collaboration Status: Collaboration Status All Faculty/Staff Collabor…" at bounding box center [413, 385] width 223 height 923
click at [318, 663] on icon at bounding box center [319, 672] width 4 height 18
click at [324, 747] on div "Other" at bounding box center [413, 756] width 190 height 18
click at [318, 717] on div "Other (Select All) (Select All) RISE RISE RISE Program RISE Program" at bounding box center [413, 705] width 190 height 85
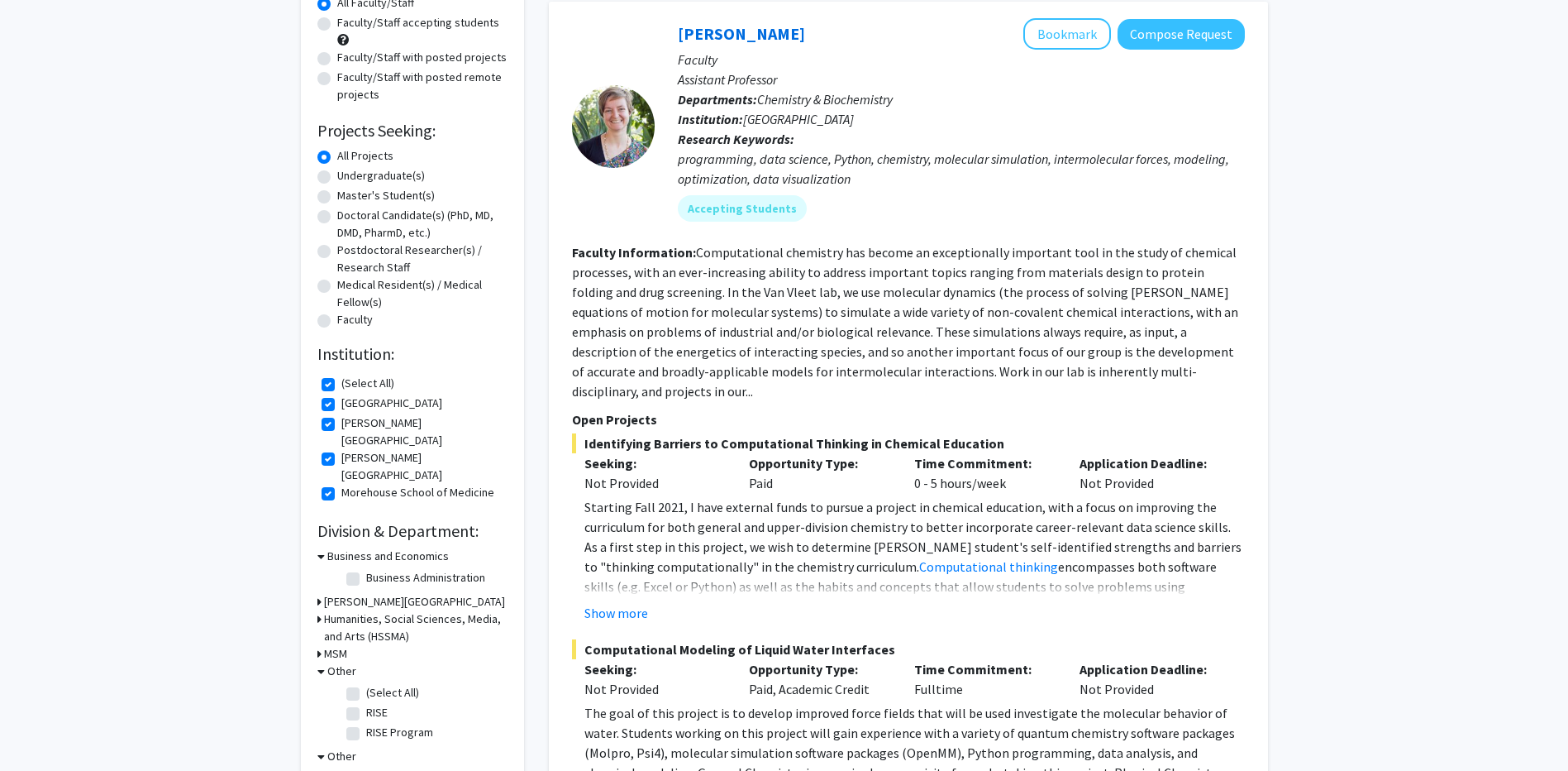
click at [318, 747] on icon at bounding box center [321, 756] width 7 height 18
click at [329, 663] on h3 "Other" at bounding box center [341, 672] width 29 height 18
click at [328, 645] on h3 "MSM" at bounding box center [335, 654] width 23 height 18
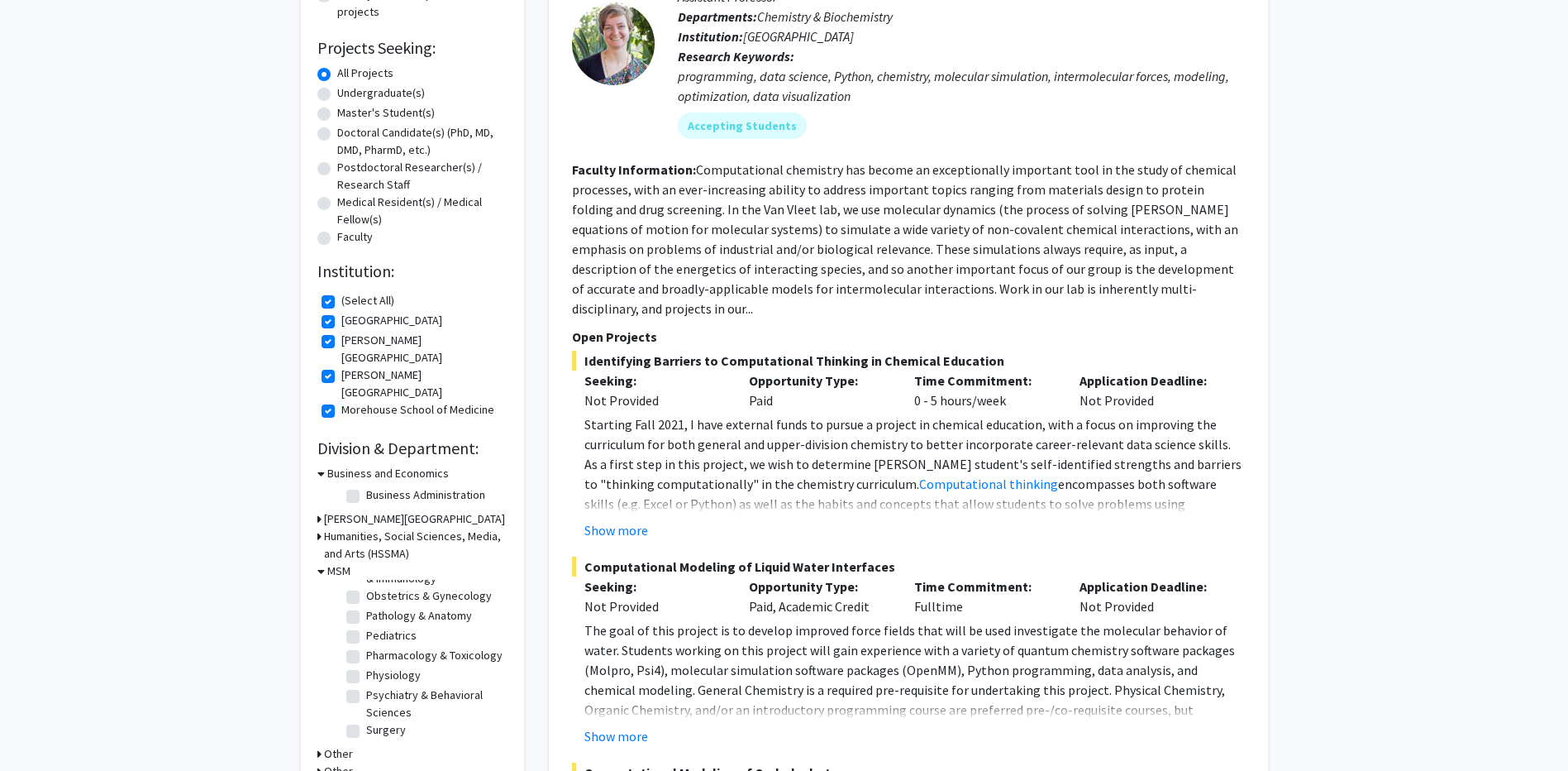
scroll to position [331, 0]
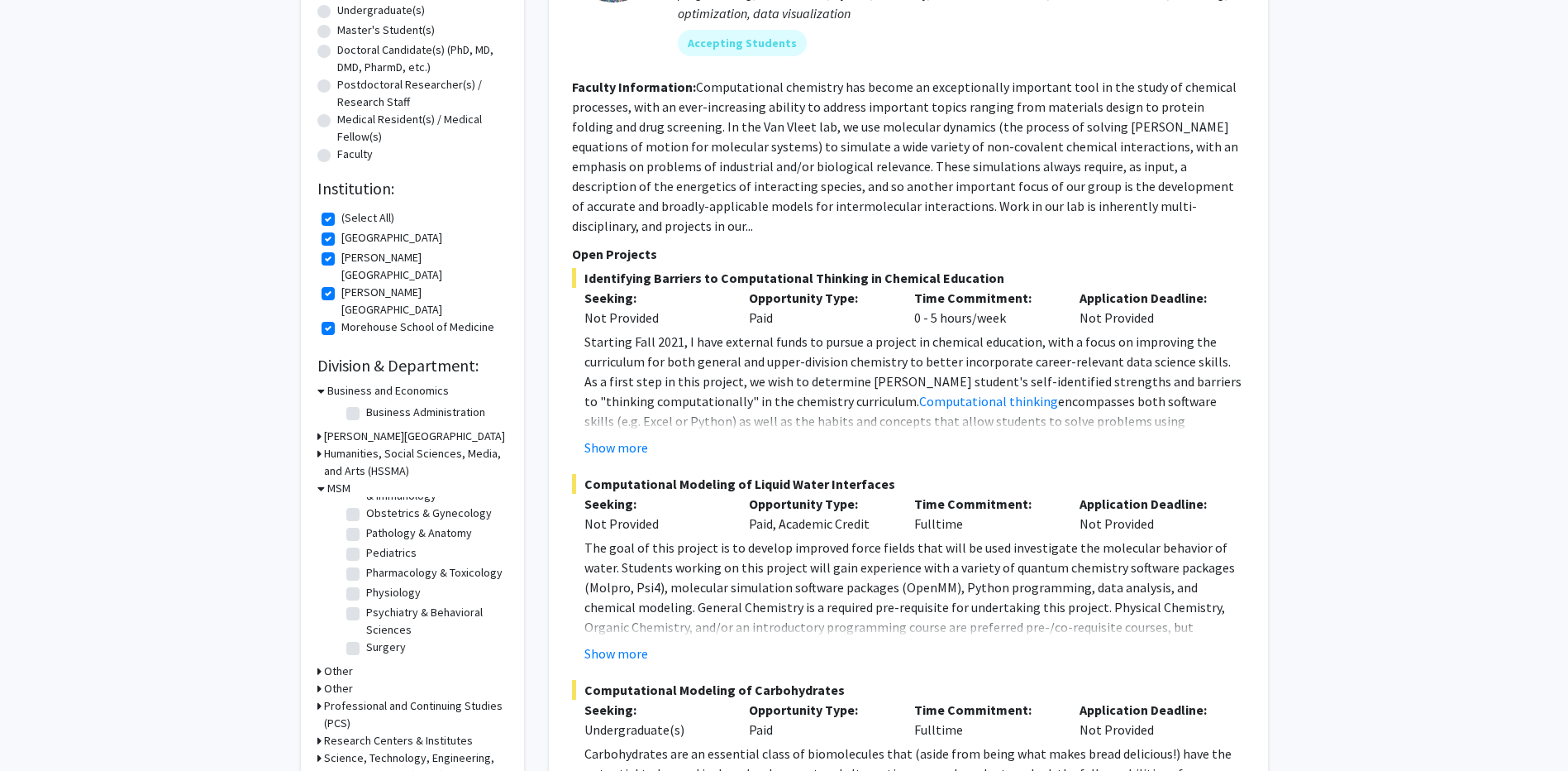
click at [326, 480] on div "MSM" at bounding box center [413, 488] width 190 height 18
click at [319, 480] on icon at bounding box center [321, 488] width 7 height 18
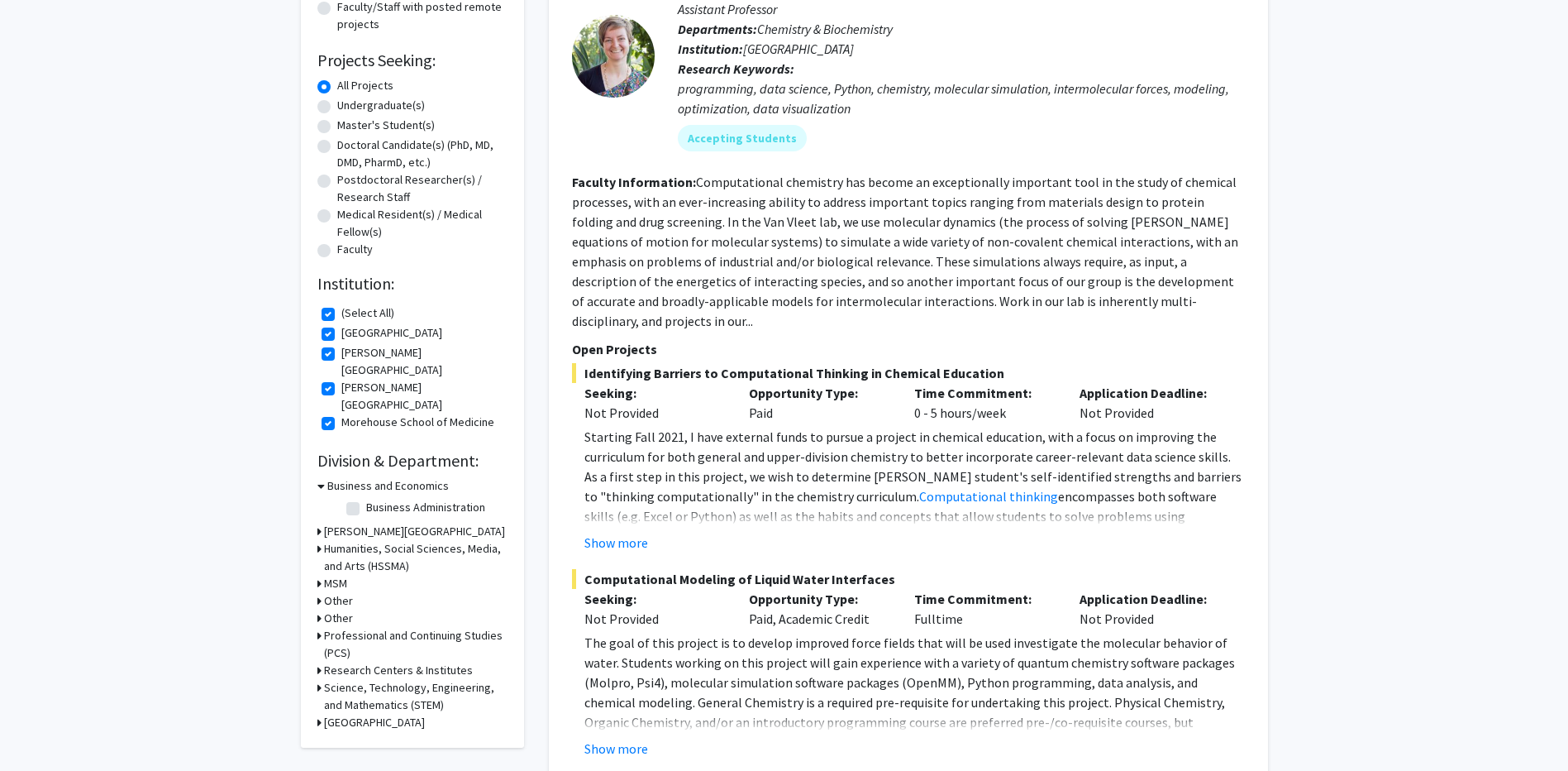
scroll to position [0, 0]
